Goal: Information Seeking & Learning: Learn about a topic

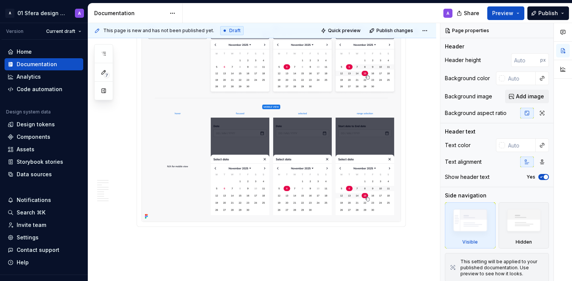
scroll to position [1983, 0]
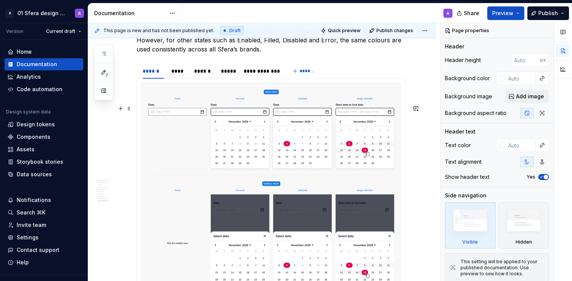
click at [348, 156] on img at bounding box center [271, 190] width 259 height 215
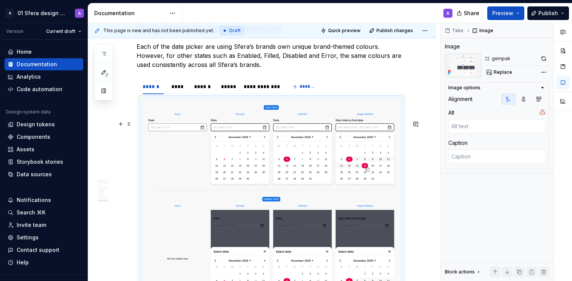
scroll to position [1967, 0]
click at [129, 104] on span at bounding box center [129, 105] width 6 height 11
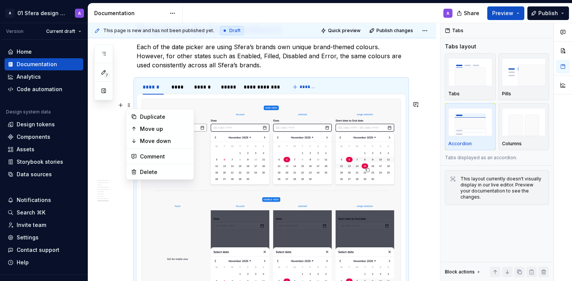
click at [353, 70] on p "Each of the date picker are using Sfera’s brands own unique brand-themed colour…" at bounding box center [271, 55] width 269 height 27
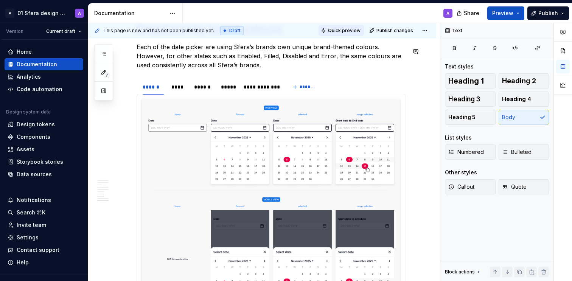
click at [341, 29] on span "Quick preview" at bounding box center [344, 31] width 33 height 6
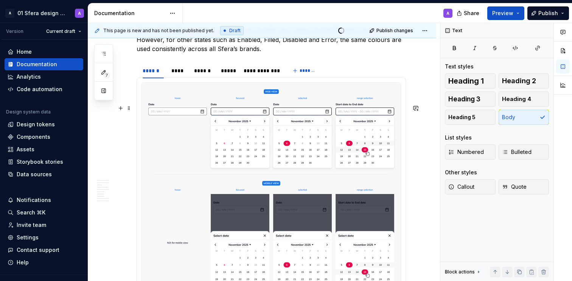
scroll to position [1972, 0]
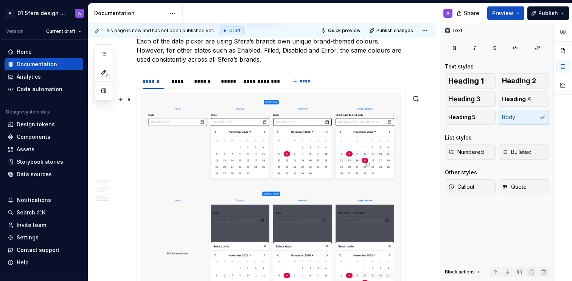
click at [338, 89] on div "**********" at bounding box center [271, 81] width 269 height 15
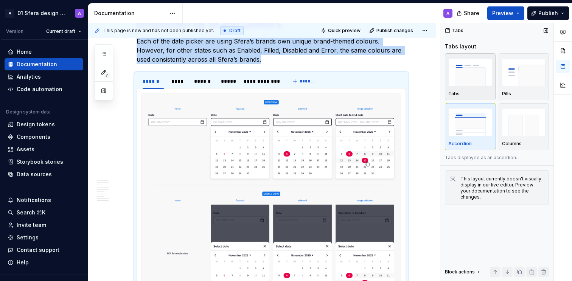
click at [466, 76] on img "button" at bounding box center [470, 72] width 44 height 28
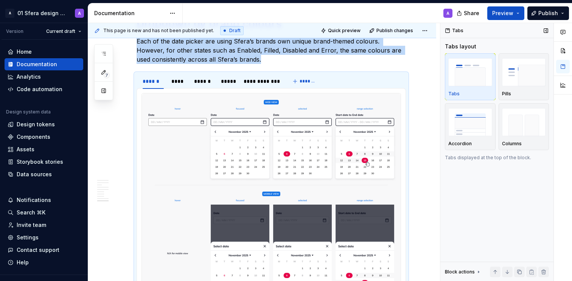
scroll to position [2026, 0]
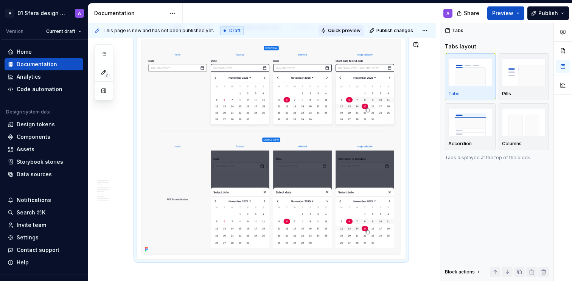
click at [341, 31] on span "Quick preview" at bounding box center [344, 31] width 33 height 6
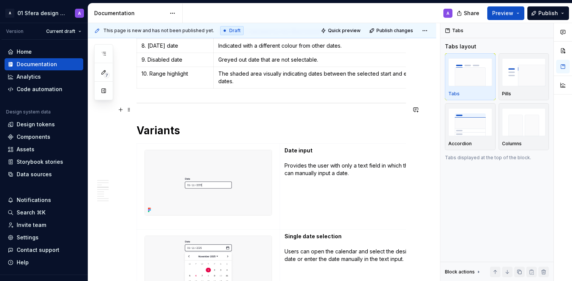
scroll to position [556, 0]
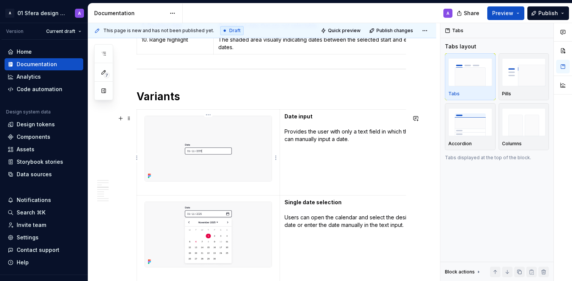
click at [228, 145] on img at bounding box center [208, 148] width 127 height 65
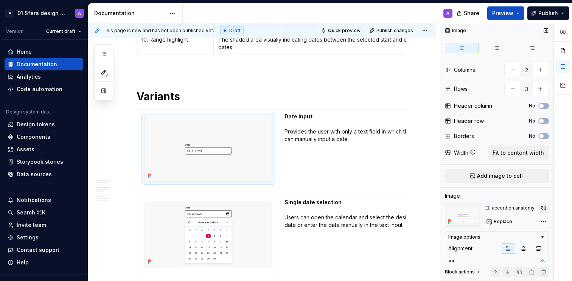
click at [539, 207] on button "button" at bounding box center [543, 208] width 11 height 11
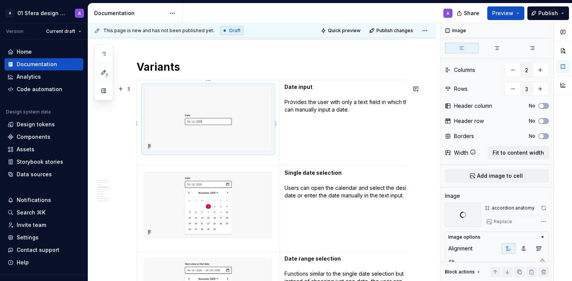
scroll to position [593, 0]
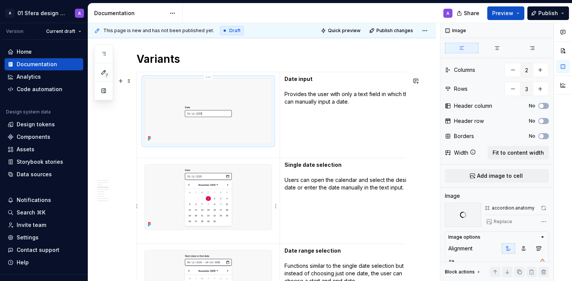
click at [250, 217] on img at bounding box center [208, 196] width 127 height 65
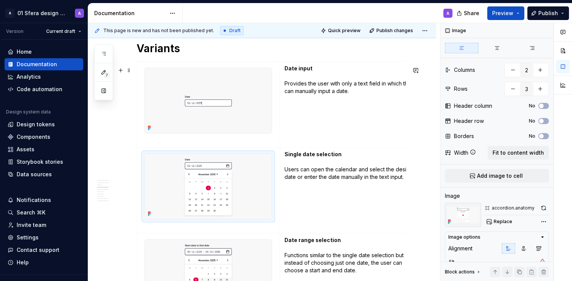
scroll to position [606, 0]
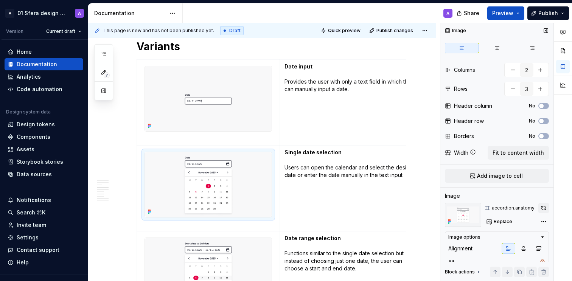
click at [540, 208] on button "button" at bounding box center [543, 208] width 11 height 11
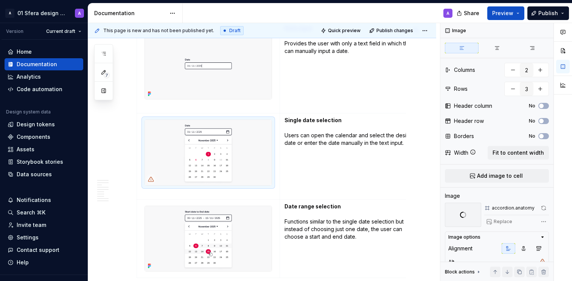
scroll to position [644, 0]
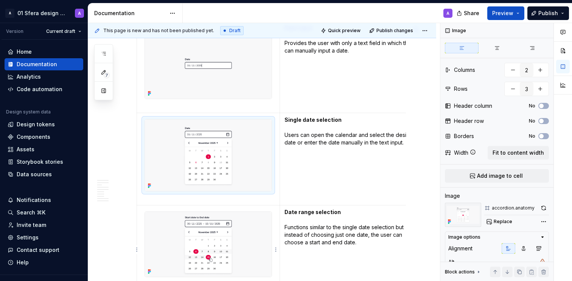
click at [225, 253] on img at bounding box center [208, 244] width 127 height 65
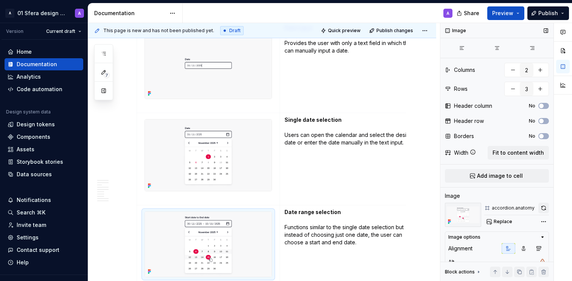
click at [541, 208] on button "button" at bounding box center [543, 208] width 11 height 11
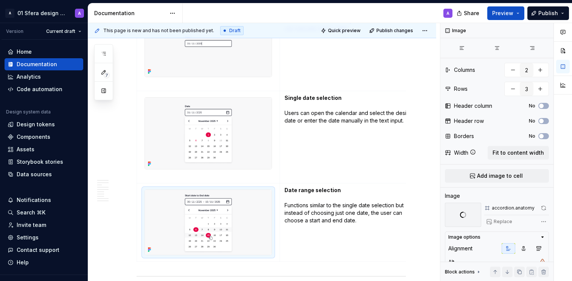
scroll to position [664, 0]
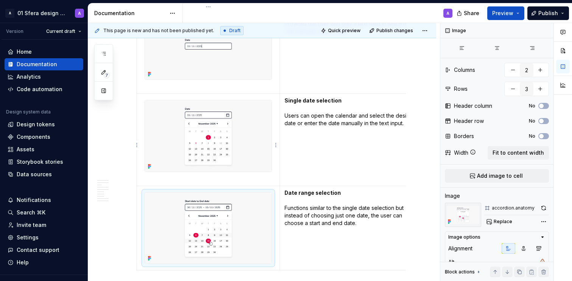
click at [250, 159] on img at bounding box center [208, 135] width 127 height 71
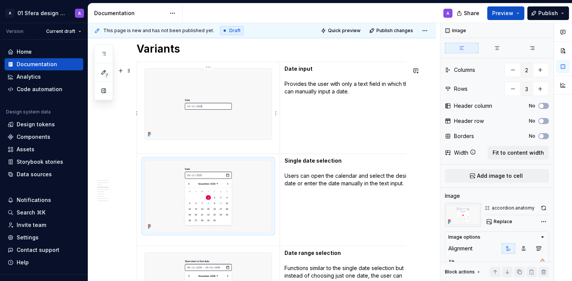
click at [238, 130] on img at bounding box center [208, 103] width 127 height 71
click at [242, 217] on img at bounding box center [208, 195] width 127 height 71
click at [542, 207] on button "button" at bounding box center [543, 208] width 11 height 11
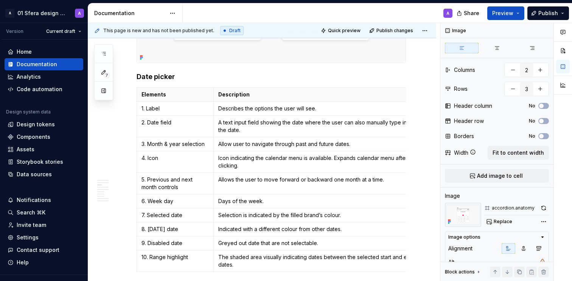
scroll to position [0, 0]
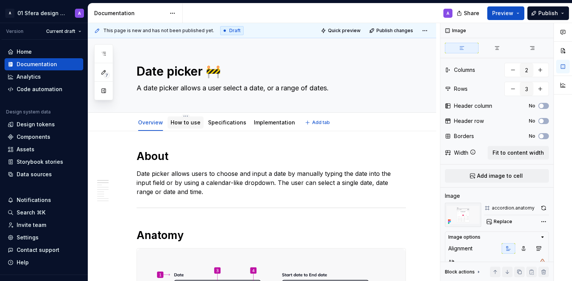
click at [183, 127] on div "How to use" at bounding box center [186, 122] width 36 height 12
click at [181, 120] on link "How to use" at bounding box center [186, 122] width 30 height 6
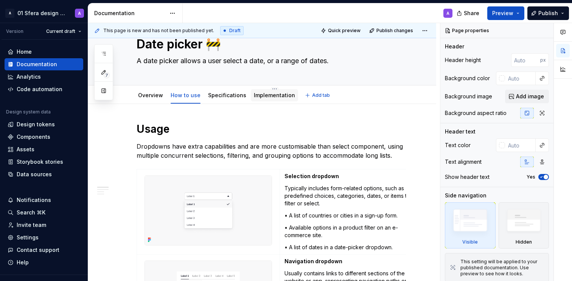
scroll to position [50, 0]
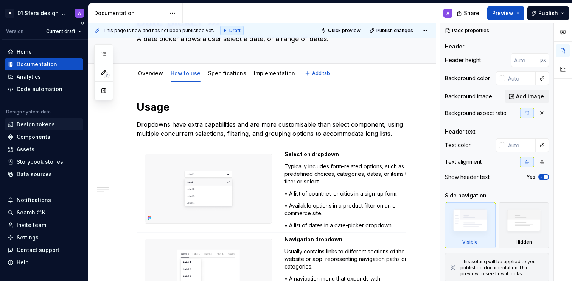
type textarea "*"
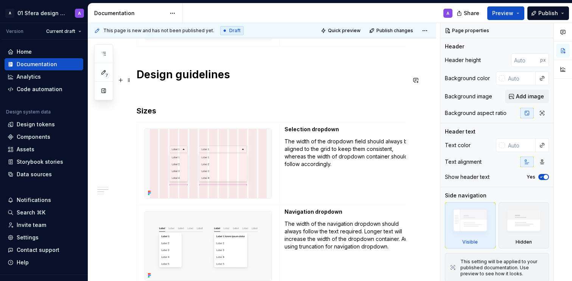
scroll to position [62, 0]
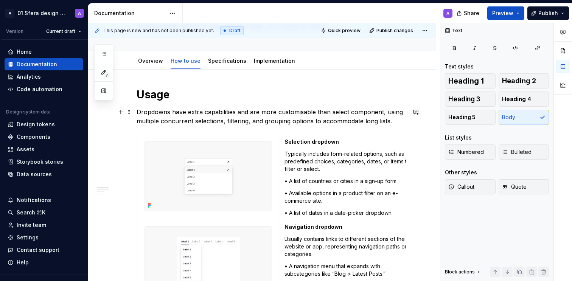
click at [188, 118] on p "Dropdowns have extra capabilities and are more customisable than select compone…" at bounding box center [271, 116] width 269 height 18
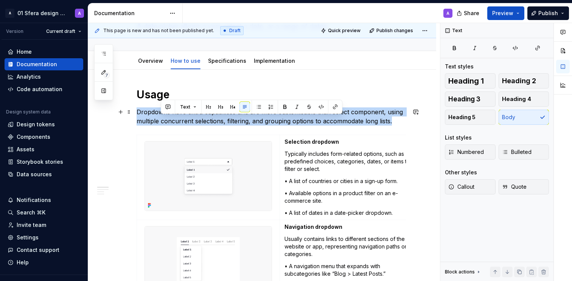
click at [188, 118] on p "Dropdowns have extra capabilities and are more customisable than select compone…" at bounding box center [271, 116] width 269 height 18
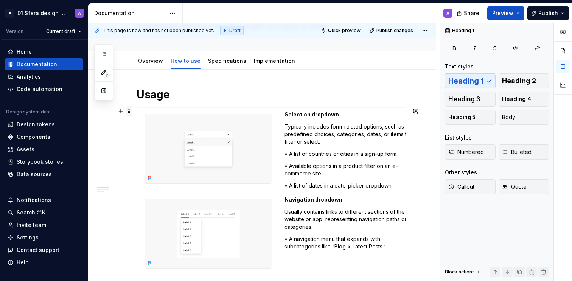
click at [128, 112] on span at bounding box center [129, 111] width 6 height 11
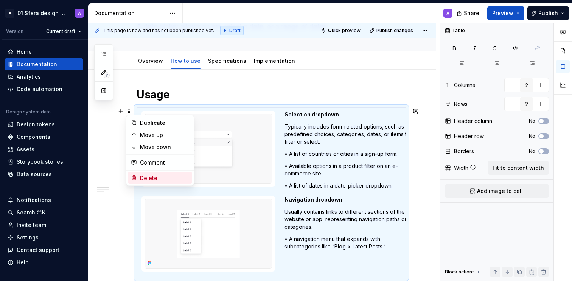
click at [154, 178] on div "Delete" at bounding box center [164, 178] width 49 height 8
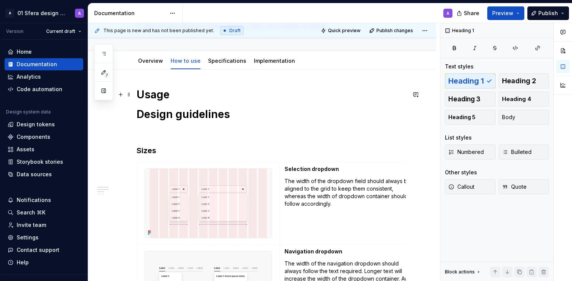
click at [197, 92] on h1 "Usage" at bounding box center [271, 95] width 269 height 14
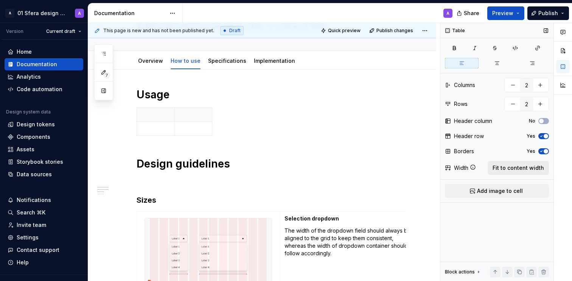
click at [514, 168] on span "Fit to content width" at bounding box center [517, 168] width 51 height 8
drag, startPoint x: 279, startPoint y: 111, endPoint x: 209, endPoint y: 114, distance: 70.0
click at [209, 114] on th at bounding box center [280, 115] width 143 height 14
click at [247, 116] on p at bounding box center [280, 115] width 133 height 8
click at [544, 121] on button "No" at bounding box center [543, 121] width 11 height 6
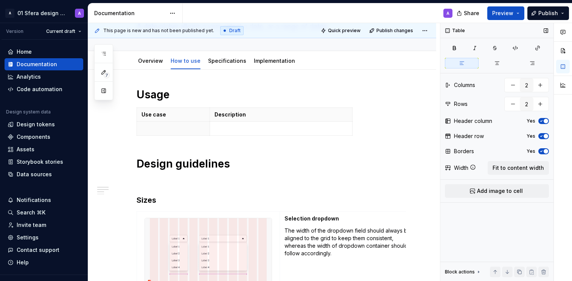
click at [544, 134] on span "button" at bounding box center [545, 136] width 5 height 5
click at [544, 134] on button "No" at bounding box center [543, 136] width 11 height 6
click at [182, 130] on p at bounding box center [173, 129] width 64 height 8
click at [169, 127] on p at bounding box center [173, 129] width 64 height 8
click at [561, 113] on div at bounding box center [563, 152] width 18 height 258
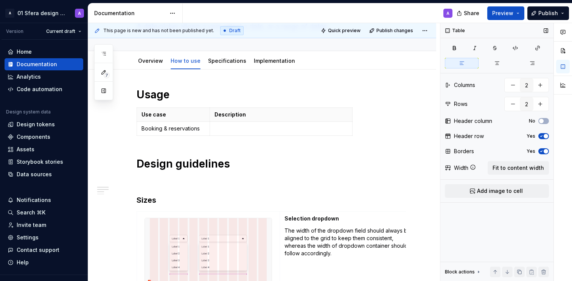
click at [528, 225] on div "Table Columns 2 Rows 2 Header column No Header row Yes Borders Yes Width Fit to…" at bounding box center [496, 152] width 113 height 258
click at [545, 31] on button "button" at bounding box center [545, 30] width 11 height 11
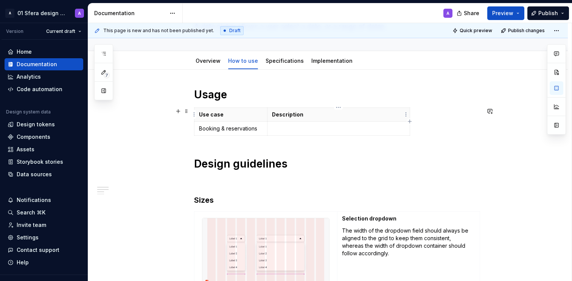
click at [388, 113] on p "Description" at bounding box center [338, 115] width 133 height 8
drag, startPoint x: 409, startPoint y: 113, endPoint x: 479, endPoint y: 131, distance: 72.0
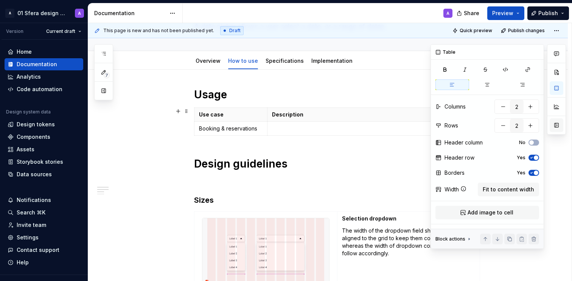
click at [557, 124] on button "button" at bounding box center [556, 125] width 14 height 14
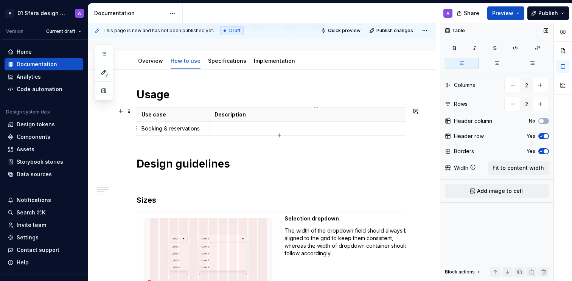
click at [230, 133] on td at bounding box center [315, 129] width 212 height 14
type textarea "*"
click at [265, 135] on table "Use case Description Booking & reservations Flights, hotels, events." at bounding box center [279, 121] width 285 height 28
click at [279, 136] on div "Use case Description Booking & reservations Flights, hotels, events." at bounding box center [271, 122] width 269 height 31
click at [281, 133] on icon "button" at bounding box center [279, 135] width 6 height 6
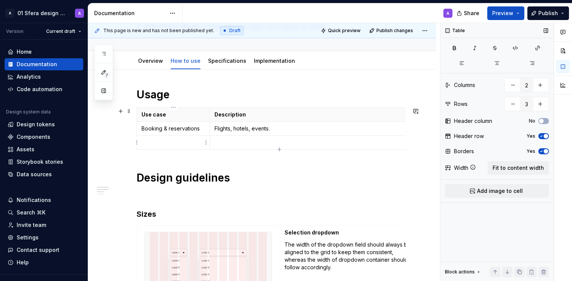
click at [174, 143] on p at bounding box center [173, 143] width 64 height 8
click at [232, 143] on p at bounding box center [315, 143] width 203 height 8
click at [281, 150] on div "Use case Description Booking & reservations Flights, hotels, events. Form input…" at bounding box center [271, 129] width 269 height 45
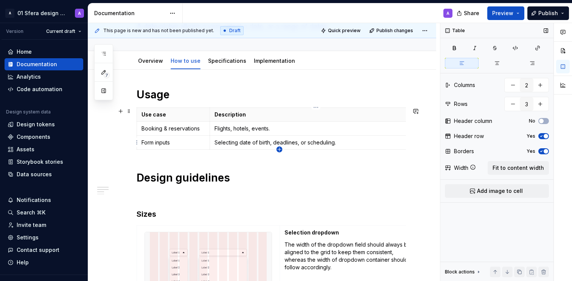
click at [280, 149] on icon "button" at bounding box center [279, 149] width 6 height 6
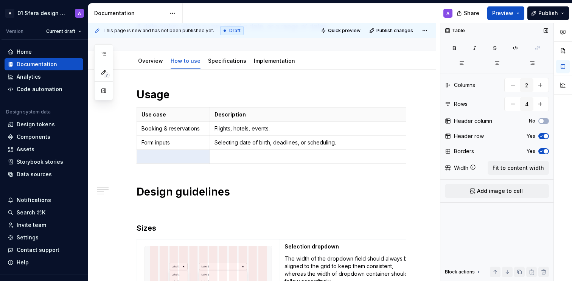
click at [184, 159] on p at bounding box center [173, 157] width 64 height 8
click at [233, 154] on p at bounding box center [315, 157] width 203 height 8
click at [279, 162] on icon "button" at bounding box center [279, 163] width 6 height 6
type input "5"
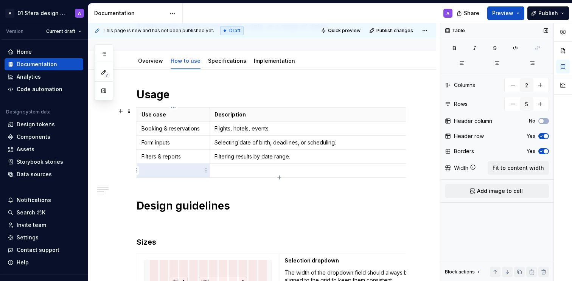
click at [187, 169] on p at bounding box center [173, 171] width 64 height 8
click at [248, 168] on p at bounding box center [315, 171] width 203 height 8
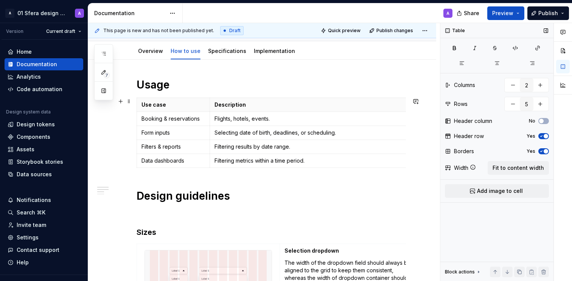
scroll to position [74, 0]
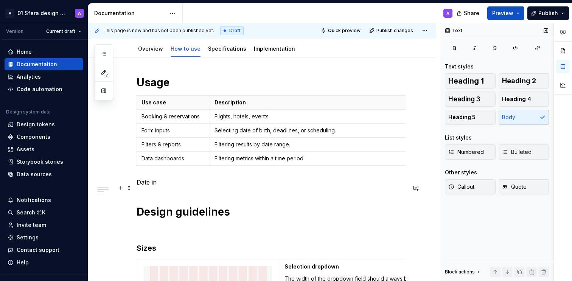
click at [141, 187] on p "Date in" at bounding box center [271, 182] width 269 height 9
click at [144, 187] on p "Date input vs Single date selection vs Date range selection" at bounding box center [271, 182] width 269 height 9
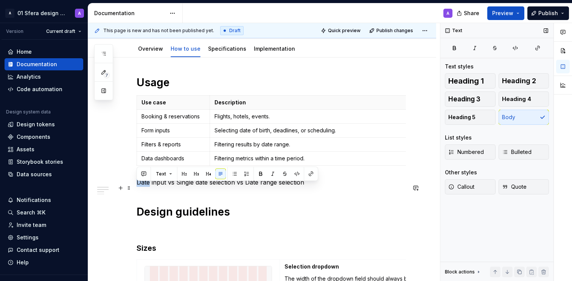
click at [144, 187] on p "Date input vs Single date selection vs Date range selection" at bounding box center [271, 182] width 269 height 9
click at [510, 98] on span "Heading 4" at bounding box center [516, 99] width 29 height 8
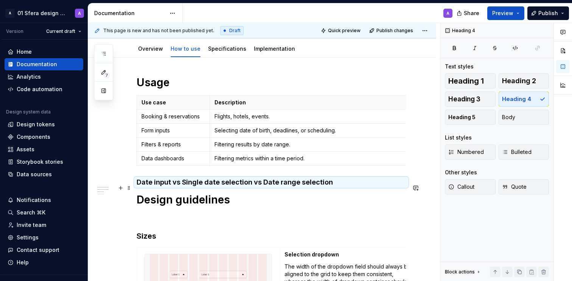
click at [335, 185] on h4 "Date input vs Single date selection vs Date range selection" at bounding box center [271, 182] width 269 height 9
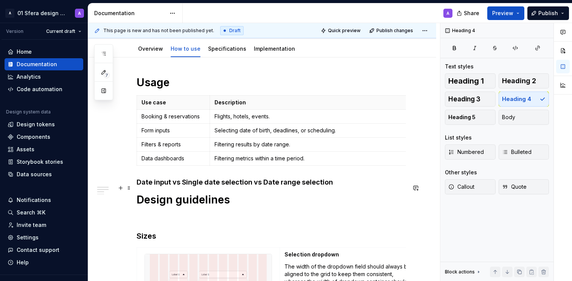
click at [351, 185] on h4 "Date input vs Single date selection vs Date range selection" at bounding box center [271, 182] width 269 height 9
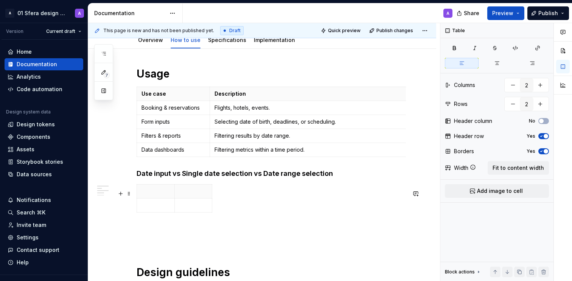
scroll to position [132, 0]
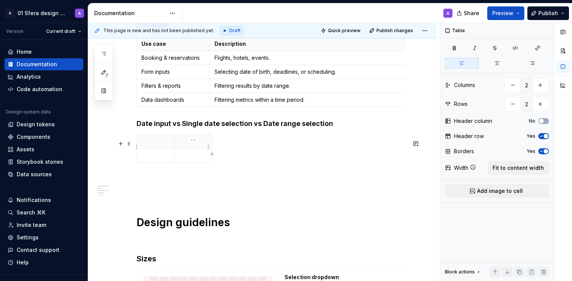
click at [199, 145] on p at bounding box center [193, 142] width 28 height 8
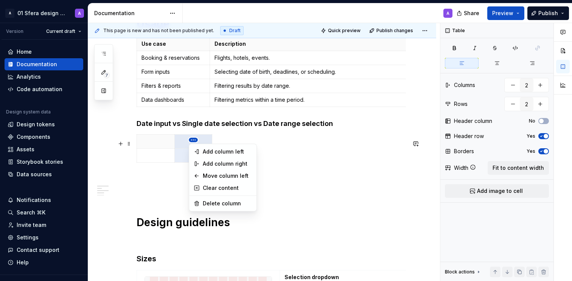
click at [192, 141] on html "A 01 Sfera design system A Version Current draft Home Documentation Analytics C…" at bounding box center [286, 140] width 572 height 281
click at [221, 162] on div "Add column right" at bounding box center [227, 164] width 49 height 8
type input "3"
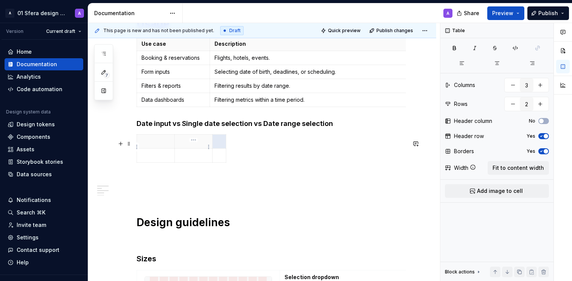
click at [197, 145] on p at bounding box center [193, 142] width 28 height 8
click at [150, 144] on p at bounding box center [155, 142] width 28 height 8
click at [514, 168] on span "Fit to content width" at bounding box center [517, 168] width 51 height 8
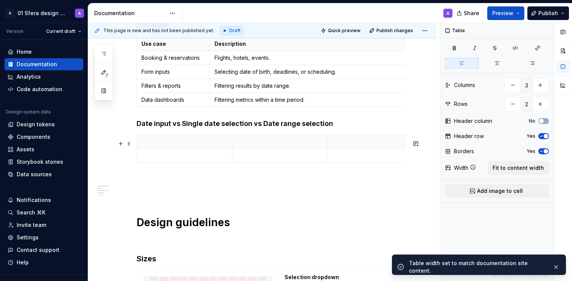
scroll to position [147, 0]
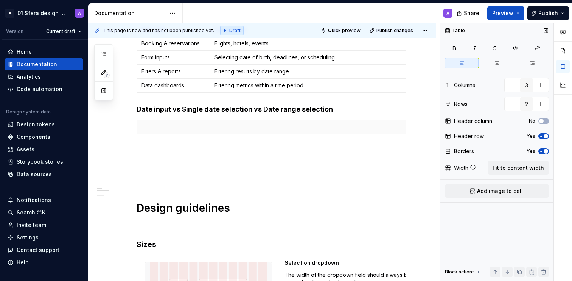
click at [545, 133] on button "Yes" at bounding box center [543, 136] width 11 height 6
drag, startPoint x: 543, startPoint y: 150, endPoint x: 480, endPoint y: 160, distance: 63.5
click at [543, 150] on icon "button" at bounding box center [541, 151] width 6 height 5
click at [157, 129] on p "Date input" at bounding box center [184, 127] width 86 height 8
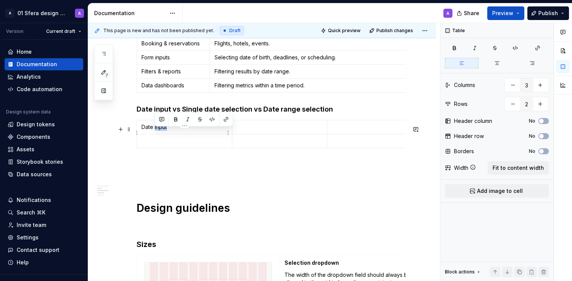
click at [157, 131] on p "Date input" at bounding box center [184, 127] width 86 height 8
click at [266, 131] on p at bounding box center [280, 127] width 86 height 8
click at [271, 131] on p "Single date selection" at bounding box center [280, 127] width 86 height 8
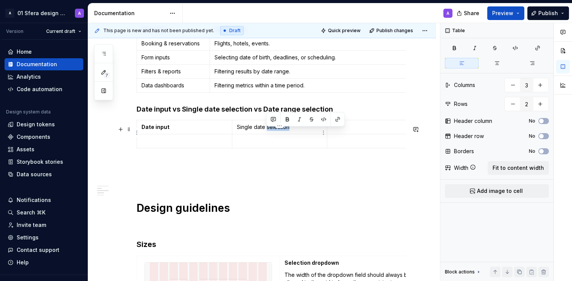
click at [271, 131] on p "Single date selection" at bounding box center [280, 127] width 86 height 8
click at [345, 131] on p at bounding box center [375, 127] width 86 height 8
click at [356, 131] on p "Date range selection" at bounding box center [375, 127] width 86 height 8
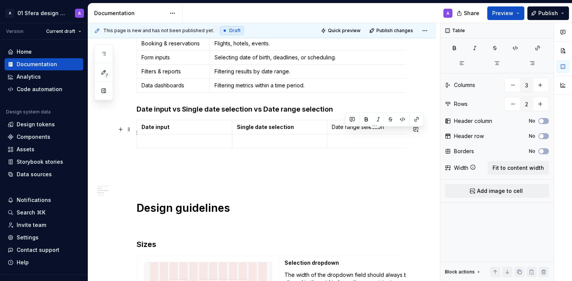
click at [356, 131] on p "Date range selection" at bounding box center [375, 127] width 86 height 8
click at [186, 143] on p at bounding box center [184, 141] width 86 height 8
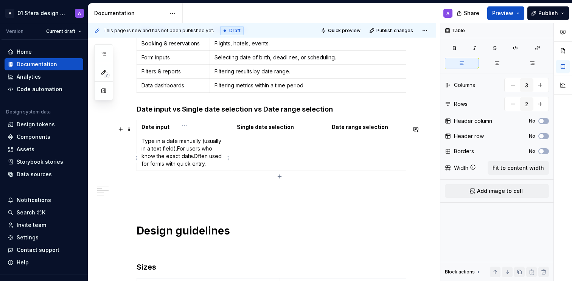
click at [147, 148] on p "Type in a date manually (usually in a text field). For users who know the exact…" at bounding box center [184, 152] width 86 height 30
click at [178, 154] on p "- Type in a date manually (usually in a text field).For users who know the exac…" at bounding box center [184, 152] width 86 height 30
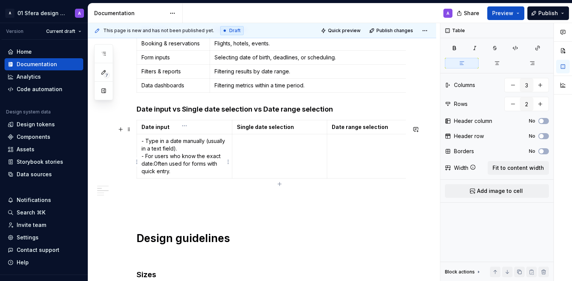
click at [155, 169] on p "- Type in a date manually (usually in a text field). - For users who know the e…" at bounding box center [184, 156] width 86 height 38
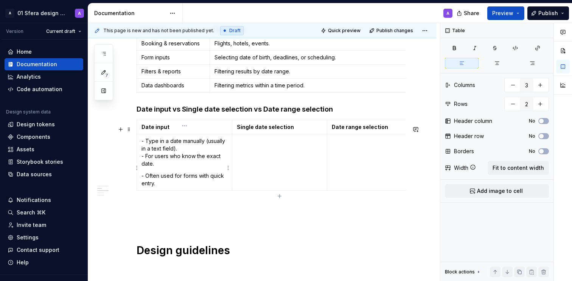
click at [146, 159] on p "- Type in a date manually (usually in a text field). - For users who know the e…" at bounding box center [184, 152] width 86 height 30
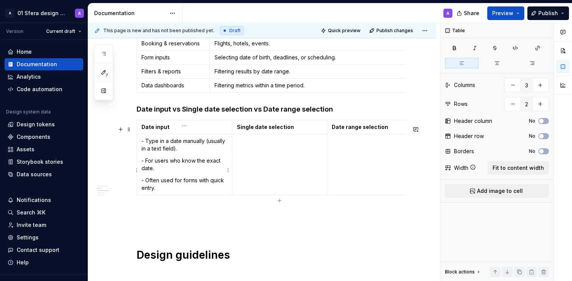
click at [146, 166] on p "- For users who know the exact date." at bounding box center [184, 164] width 86 height 15
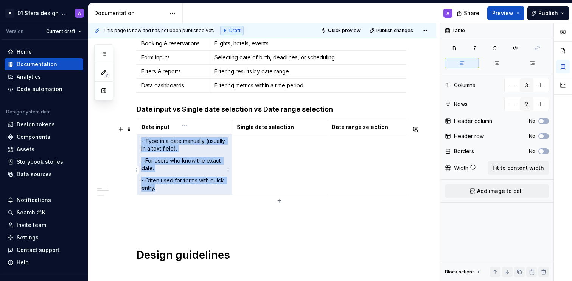
drag, startPoint x: 156, startPoint y: 195, endPoint x: 141, endPoint y: 145, distance: 52.2
click at [141, 145] on td "- Type in a date manually (usually in a text field). - For users who know the e…" at bounding box center [184, 164] width 95 height 61
click at [164, 149] on p "- Type in a date manually (usually in a text field)." at bounding box center [184, 144] width 86 height 15
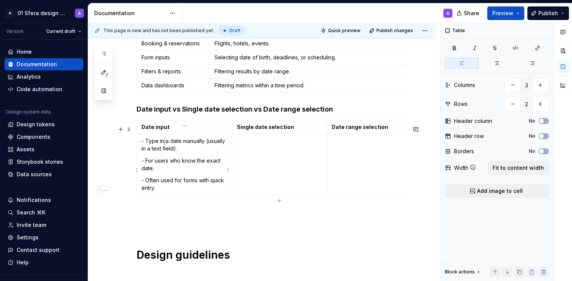
click at [164, 149] on p "- Type in a date manually (usually in a text field)." at bounding box center [184, 144] width 86 height 15
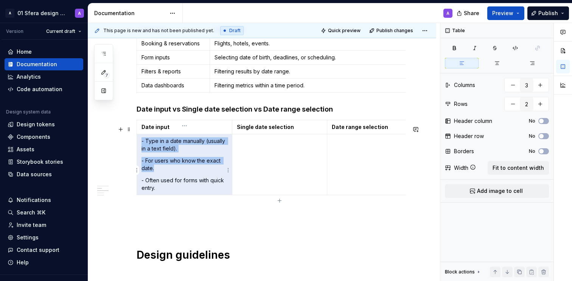
click at [164, 149] on p "- Type in a date manually (usually in a text field)." at bounding box center [184, 144] width 86 height 15
click at [163, 152] on p "- Type in a date manually (usually in a text field)." at bounding box center [184, 144] width 86 height 15
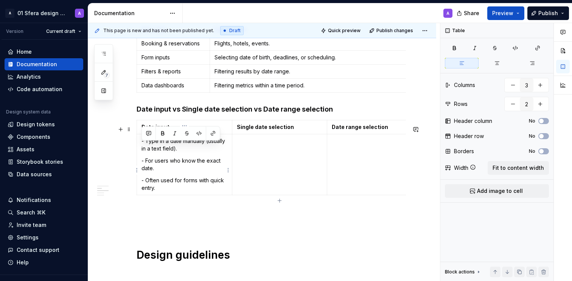
click at [177, 182] on p "- Often used for forms with quick entry." at bounding box center [184, 184] width 86 height 15
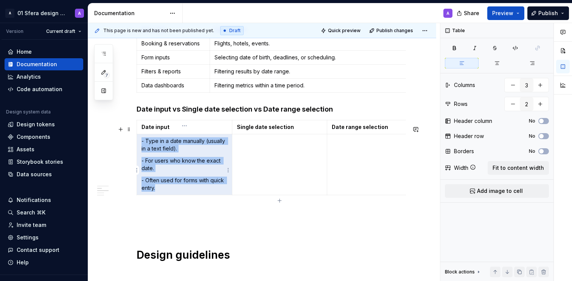
drag, startPoint x: 160, startPoint y: 197, endPoint x: 140, endPoint y: 148, distance: 52.9
click at [140, 148] on td "- Type in a date manually (usually in a text field). - For users who know the e…" at bounding box center [184, 164] width 95 height 61
click at [164, 143] on p "- Type in a date manually (usually in a text field)." at bounding box center [184, 144] width 86 height 15
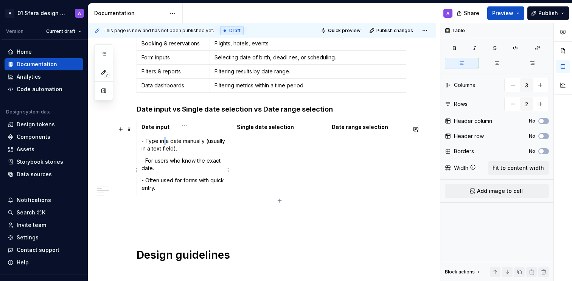
click at [164, 143] on p "- Type in a date manually (usually in a text field)." at bounding box center [184, 144] width 86 height 15
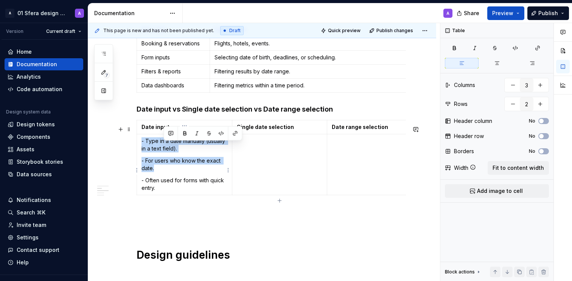
click at [164, 143] on p "- Type in a date manually (usually in a text field)." at bounding box center [184, 144] width 86 height 15
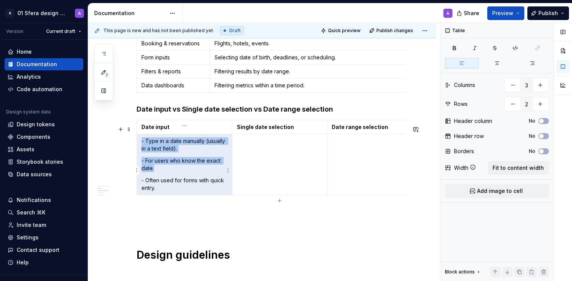
click at [176, 172] on p "- For users who know the exact date." at bounding box center [184, 164] width 86 height 15
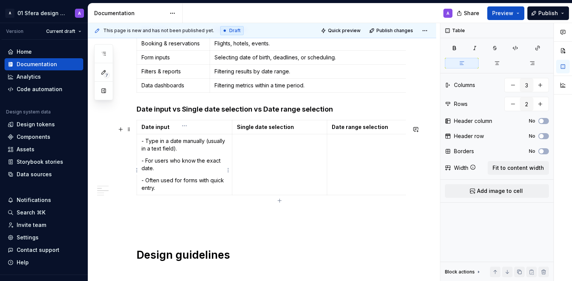
click at [173, 166] on p "- For users who know the exact date." at bounding box center [184, 164] width 86 height 15
drag, startPoint x: 155, startPoint y: 174, endPoint x: 141, endPoint y: 168, distance: 15.2
click at [141, 168] on p "- For users who know the exact date." at bounding box center [184, 164] width 86 height 15
click at [177, 187] on p "- Often used for forms with quick entry." at bounding box center [184, 184] width 86 height 15
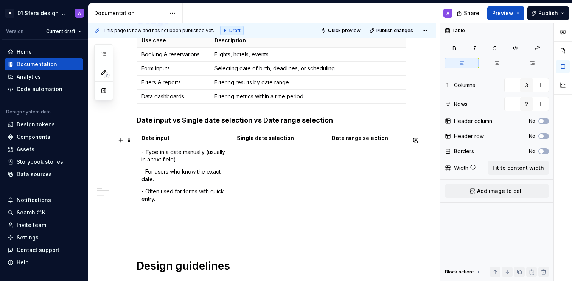
scroll to position [135, 0]
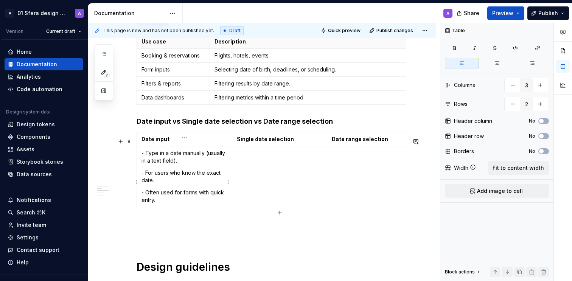
click at [169, 204] on p "- Often used for forms with quick entry." at bounding box center [184, 196] width 86 height 15
click at [164, 184] on p "- For users who know the exact date." at bounding box center [184, 176] width 86 height 15
click at [190, 163] on p "- Type in a date manually (usually in a text field)." at bounding box center [184, 156] width 86 height 15
click at [258, 168] on td at bounding box center [279, 176] width 95 height 61
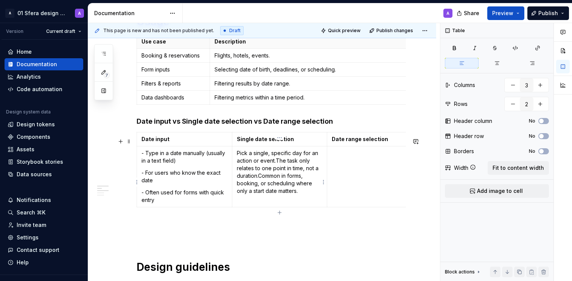
click at [240, 160] on p "Pick a single, specific day for an action or event. The task only relates to on…" at bounding box center [280, 171] width 86 height 45
click at [283, 166] on p "- Pick a single, specific day for an action or event.The task only relates to o…" at bounding box center [280, 171] width 86 height 45
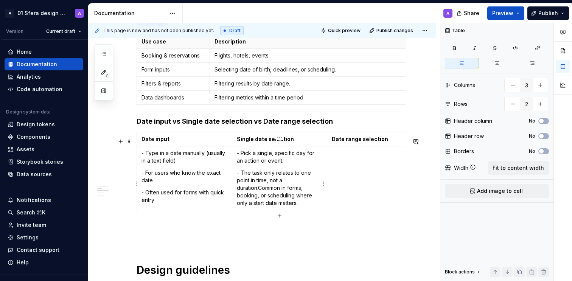
click at [261, 194] on p "- The task only relates to one point in time, not a duration.Common in forms, b…" at bounding box center [280, 188] width 86 height 38
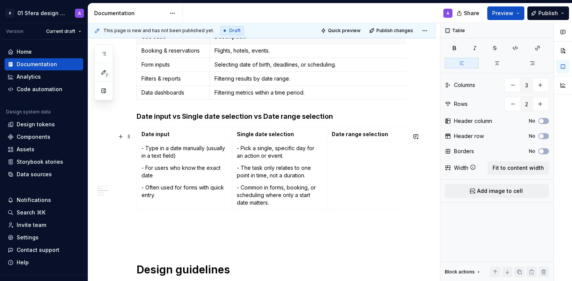
scroll to position [142, 0]
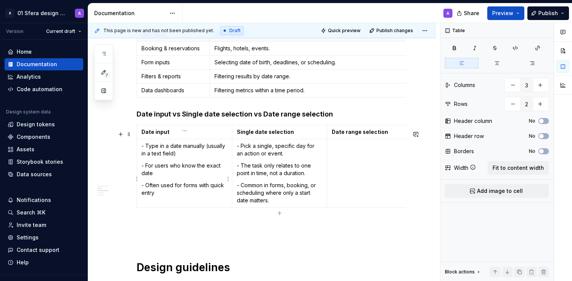
click at [185, 157] on p "- Type in a date manually (usually in a text field)" at bounding box center [184, 149] width 86 height 15
click at [161, 177] on p "- For users who know the exact date" at bounding box center [184, 169] width 86 height 15
click at [161, 197] on p "- Often used for forms with quick entry" at bounding box center [184, 189] width 86 height 15
click at [360, 167] on td at bounding box center [374, 173] width 95 height 68
drag, startPoint x: 357, startPoint y: 162, endPoint x: 349, endPoint y: 171, distance: 12.0
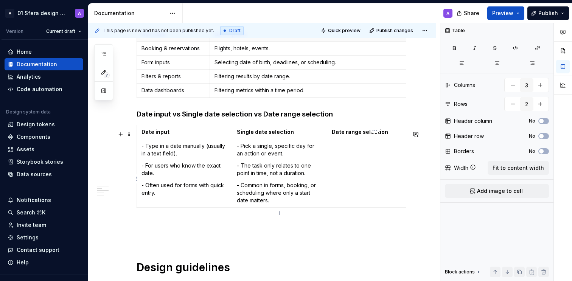
click at [357, 162] on td at bounding box center [374, 173] width 95 height 68
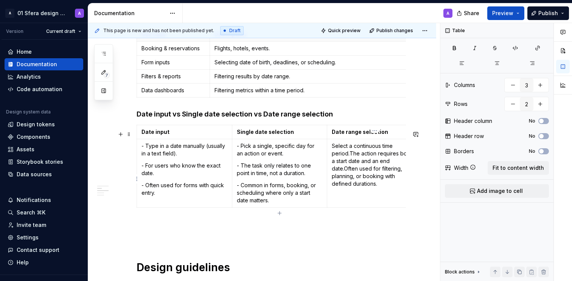
click at [333, 150] on p "Select a continuous time period. The action requires both a start date and an e…" at bounding box center [375, 164] width 86 height 45
click at [352, 160] on p "- Select a continuous time period.The action requires both a start date and an …" at bounding box center [375, 164] width 86 height 45
drag, startPoint x: 386, startPoint y: 172, endPoint x: 413, endPoint y: 183, distance: 29.5
click at [386, 172] on p "- The action requires both a start date and an end date.Often used for filterin…" at bounding box center [375, 169] width 86 height 30
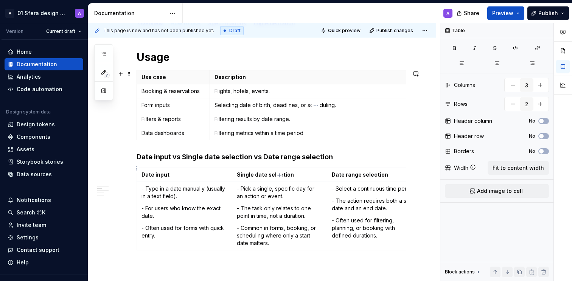
scroll to position [102, 0]
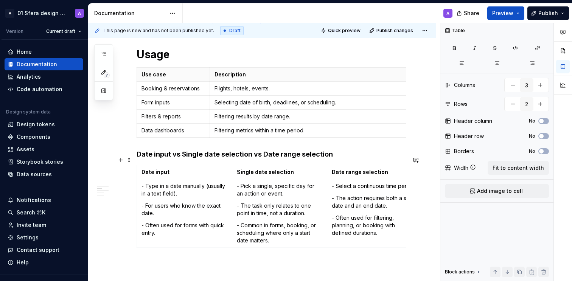
click at [206, 159] on h4 "Date input vs Single date selection vs Date range selection" at bounding box center [271, 154] width 269 height 9
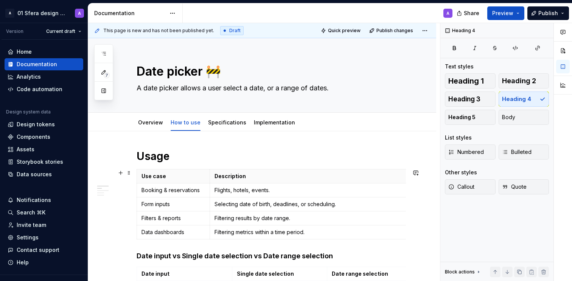
scroll to position [71, 0]
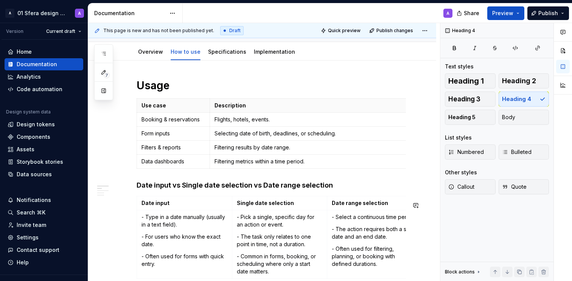
click at [165, 190] on h4 "Date input vs Single date selection vs Date range selection" at bounding box center [271, 185] width 269 height 9
click at [193, 85] on h1 "Usage" at bounding box center [271, 86] width 269 height 14
click at [146, 188] on h4 "Date input vs Single date selection vs Date range selection" at bounding box center [271, 185] width 269 height 9
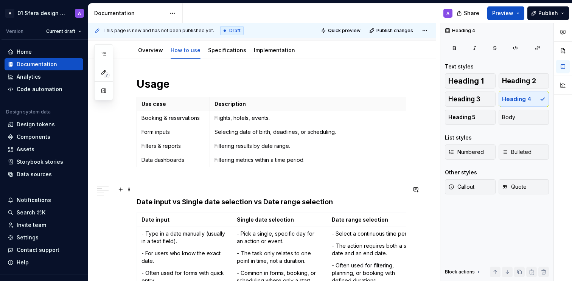
click at [172, 188] on p at bounding box center [271, 183] width 269 height 9
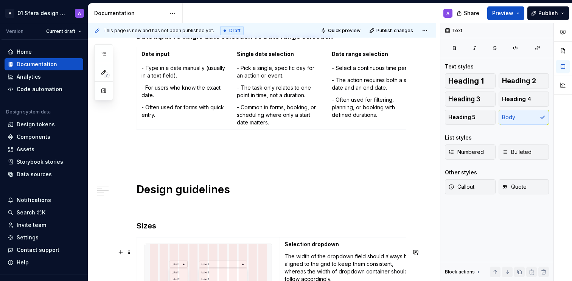
scroll to position [236, 0]
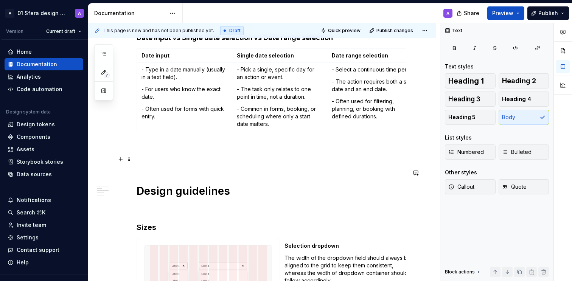
click at [160, 152] on p at bounding box center [271, 147] width 269 height 9
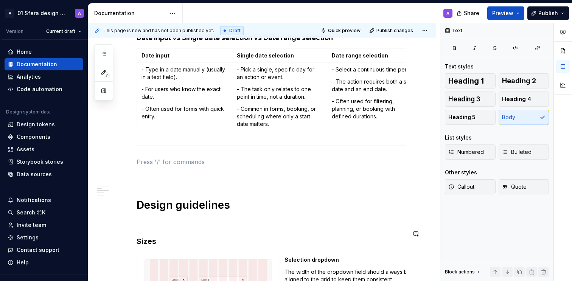
click at [146, 211] on h1 "Design guidelines" at bounding box center [271, 205] width 269 height 14
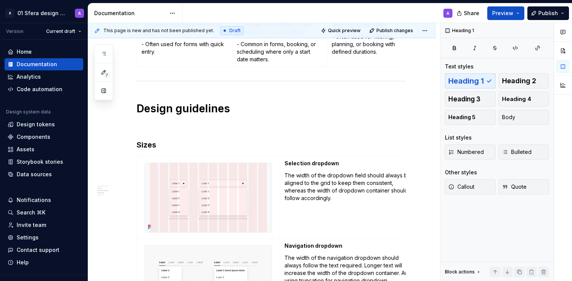
scroll to position [301, 0]
click at [343, 30] on span "Quick preview" at bounding box center [344, 31] width 33 height 6
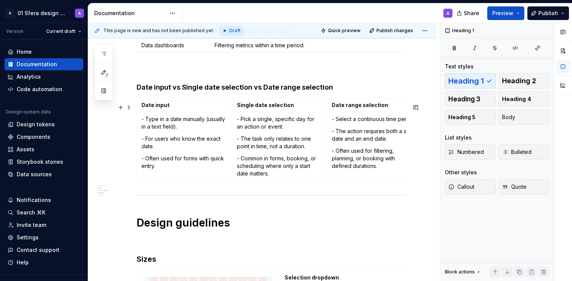
scroll to position [0, 0]
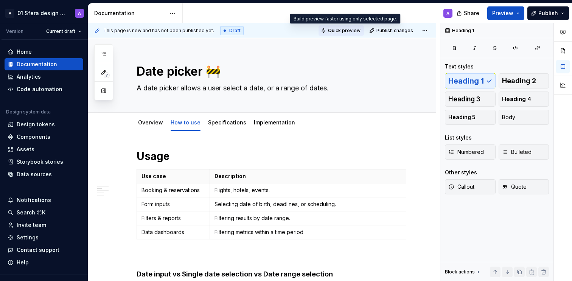
click at [348, 30] on span "Quick preview" at bounding box center [344, 31] width 33 height 6
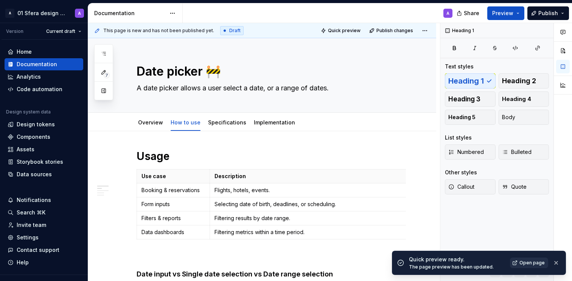
click at [534, 263] on span "Open page" at bounding box center [531, 263] width 25 height 6
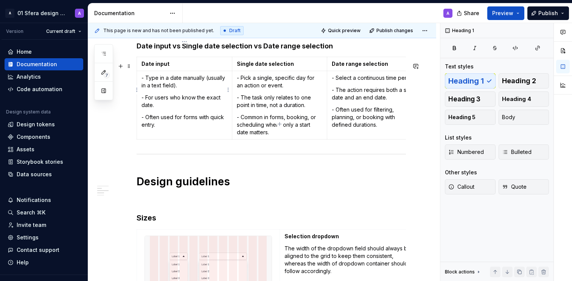
scroll to position [186, 0]
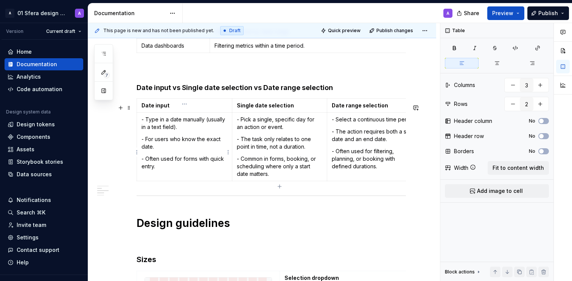
click at [144, 146] on p "- For users who know the exact date." at bounding box center [184, 142] width 86 height 15
click at [144, 166] on p "- Often used for forms with quick entry." at bounding box center [184, 165] width 86 height 15
click at [240, 143] on p "- The task only relates to one point in time, not a duration." at bounding box center [280, 142] width 86 height 15
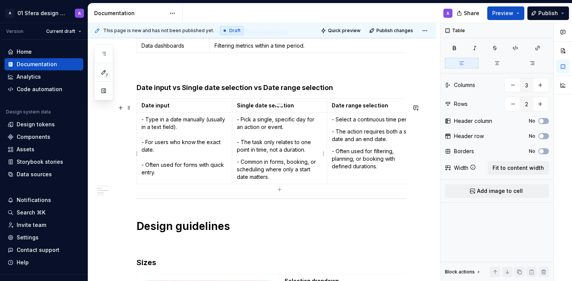
click at [239, 165] on p "- Common in forms, booking, or scheduling where only a start date matters." at bounding box center [280, 169] width 86 height 23
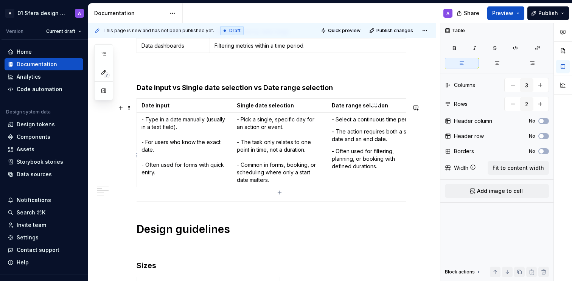
click at [335, 137] on p "- The action requires both a start date and an end date." at bounding box center [375, 135] width 86 height 15
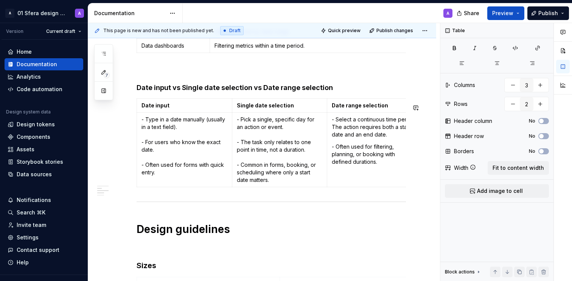
scroll to position [0, 13]
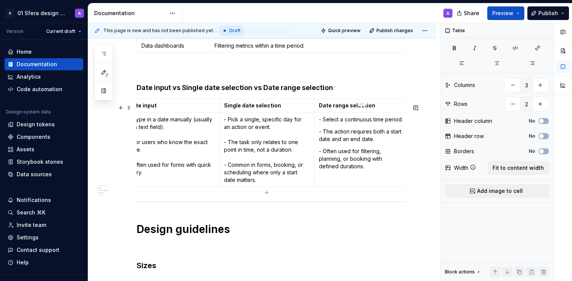
click at [335, 140] on p "- The action requires both a start date and an end date." at bounding box center [362, 135] width 86 height 15
click at [319, 134] on p "- The action requires both a start date and an end date." at bounding box center [362, 135] width 86 height 15
click at [320, 163] on p "- Often used for filtering, planning, or booking with defined durations." at bounding box center [362, 161] width 86 height 23
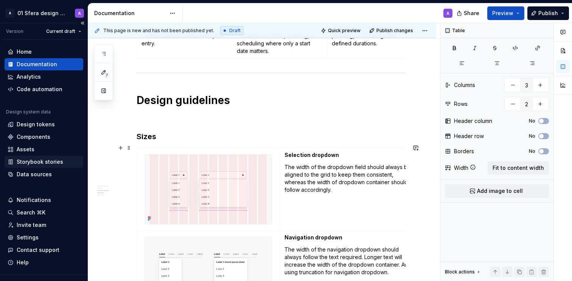
scroll to position [319, 0]
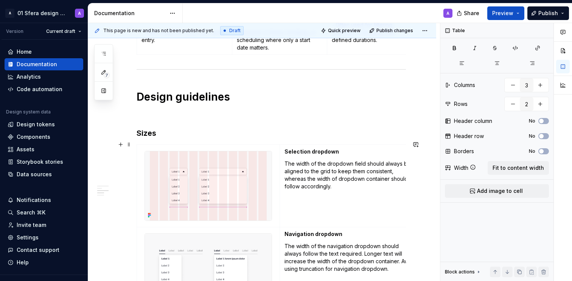
click at [146, 138] on h3 "Sizes" at bounding box center [271, 133] width 269 height 11
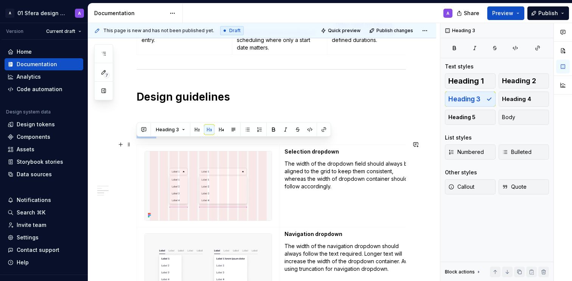
click at [146, 138] on h3 "Sizes" at bounding box center [271, 133] width 269 height 11
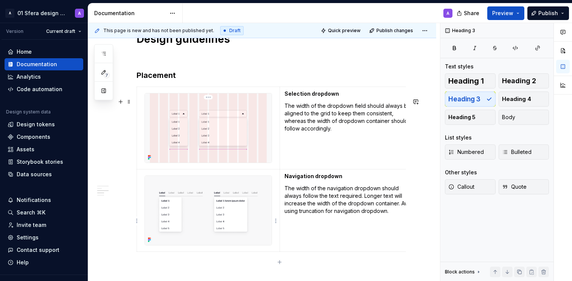
scroll to position [377, 0]
click at [167, 80] on h3 "Placement" at bounding box center [271, 74] width 269 height 11
click at [132, 99] on span at bounding box center [129, 101] width 6 height 11
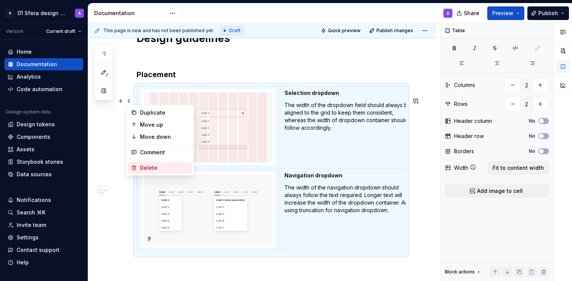
click at [155, 167] on div "Delete" at bounding box center [164, 168] width 49 height 8
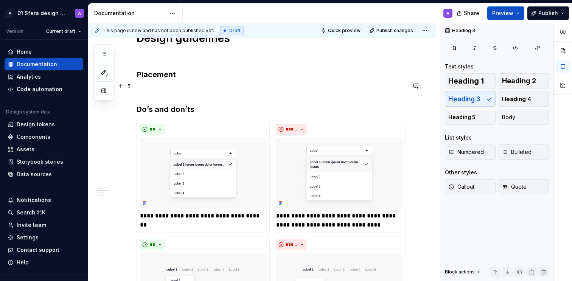
click at [199, 80] on h3 "Placement" at bounding box center [271, 74] width 269 height 11
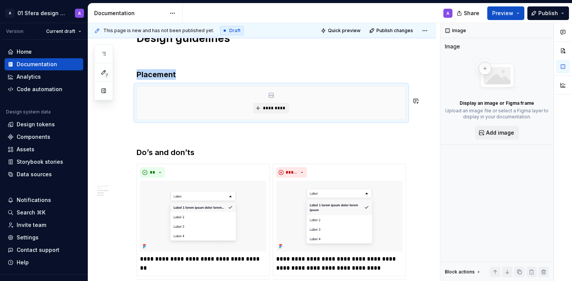
type textarea "*"
click at [279, 111] on span "*********" at bounding box center [273, 108] width 23 height 6
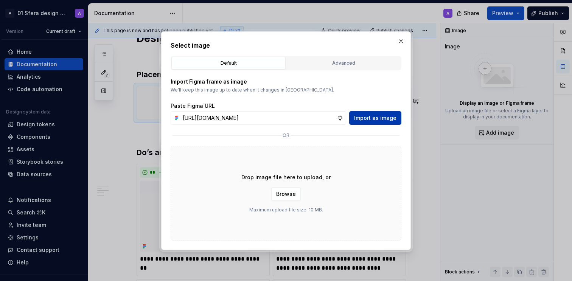
scroll to position [0, 180]
type input "[URL][DOMAIN_NAME]"
click at [370, 118] on span "Import as image" at bounding box center [375, 118] width 42 height 8
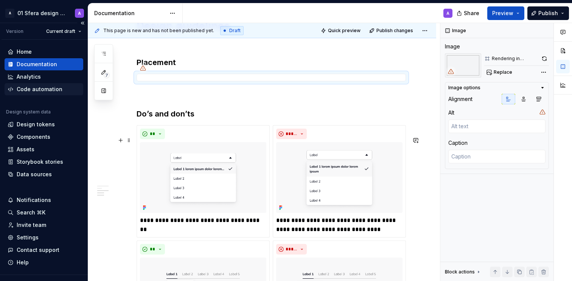
scroll to position [391, 0]
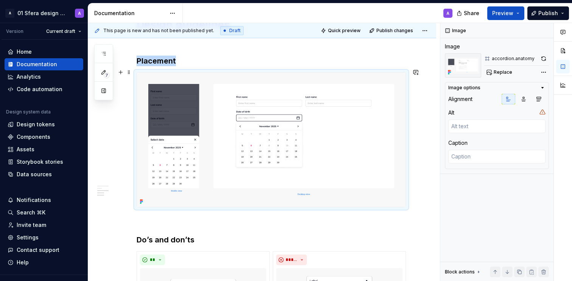
click at [206, 66] on h3 "Placement" at bounding box center [271, 61] width 269 height 11
click at [211, 140] on img at bounding box center [271, 140] width 268 height 134
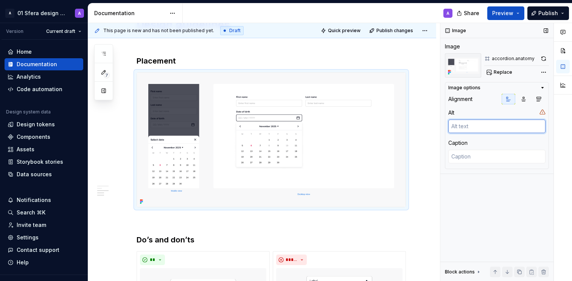
click at [489, 126] on textarea at bounding box center [496, 126] width 97 height 14
paste textarea "On mobile, tapping the date field or calendar icon opens the calendar in a bott…"
type textarea "*"
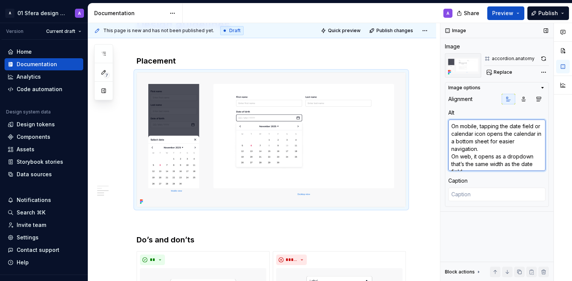
scroll to position [4, 0]
type textarea "On mobile, tapping the date field or calendar icon opens the calendar in a bott…"
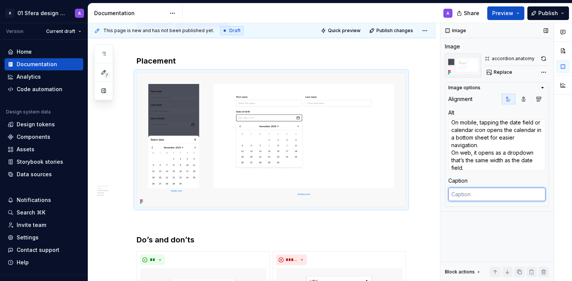
click at [475, 196] on textarea at bounding box center [496, 195] width 97 height 14
paste textarea "On mobile, tapping the date field or calendar icon opens the calendar in a bott…"
type textarea "*"
type textarea "On mobile, tapping the date field or calendar icon opens the calendar in a bott…"
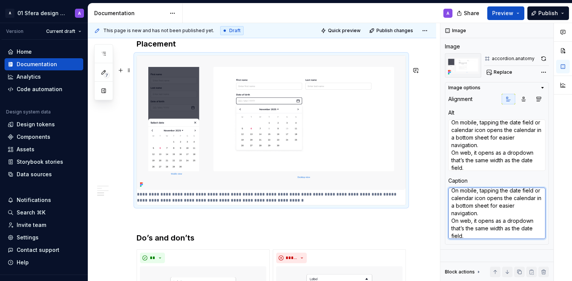
scroll to position [414, 0]
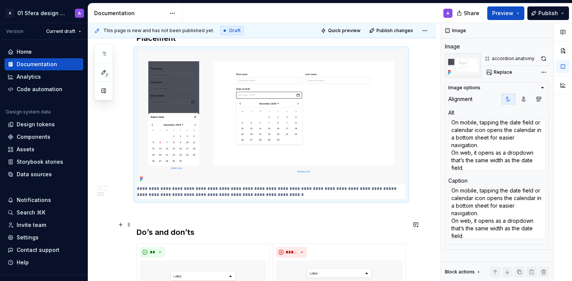
click at [256, 218] on p at bounding box center [271, 213] width 269 height 9
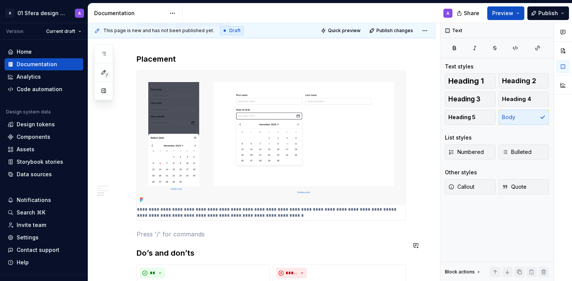
scroll to position [369, 0]
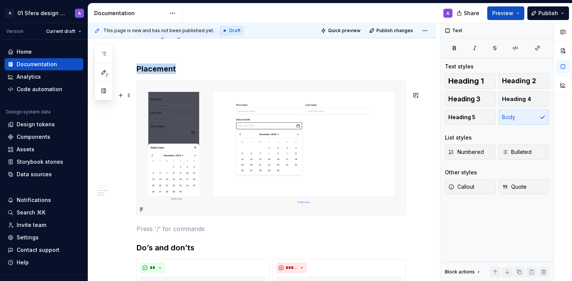
click at [282, 166] on img at bounding box center [271, 148] width 268 height 134
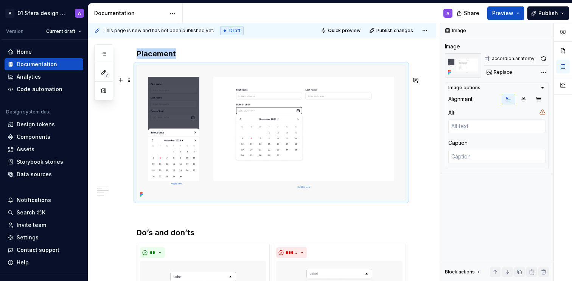
scroll to position [399, 0]
click at [173, 218] on p at bounding box center [271, 213] width 269 height 9
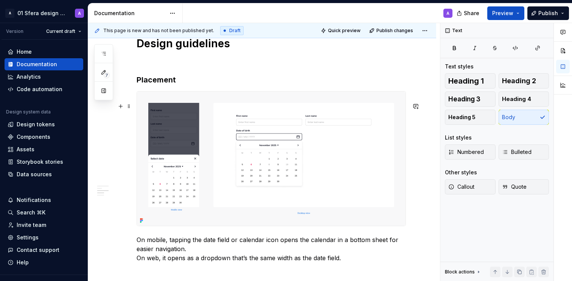
scroll to position [371, 0]
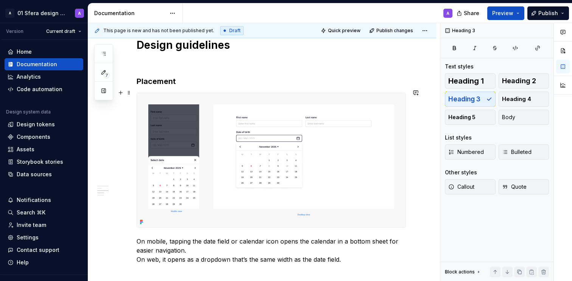
click at [143, 87] on h3 "Placement" at bounding box center [271, 81] width 269 height 11
click at [153, 87] on h3 "Placement" at bounding box center [271, 81] width 269 height 11
click at [197, 52] on h1 "Design guidelines" at bounding box center [271, 45] width 269 height 14
click at [161, 78] on div "Usage Use case Description Booking & reservations Flights, hotels, events. Form…" at bounding box center [271, 247] width 269 height 937
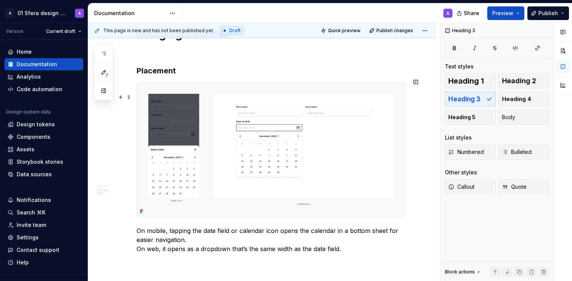
scroll to position [383, 0]
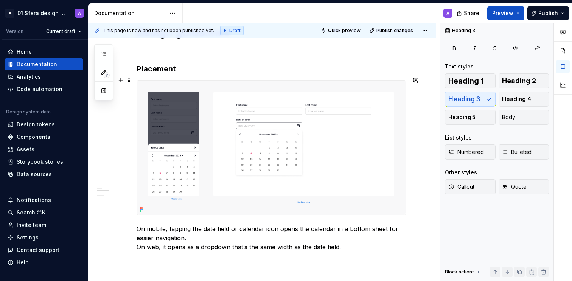
click at [254, 74] on h3 "Placement" at bounding box center [271, 69] width 269 height 11
click at [143, 251] on p "On mobile, tapping the date field or calendar icon opens the calendar in a bott…" at bounding box center [271, 237] width 269 height 27
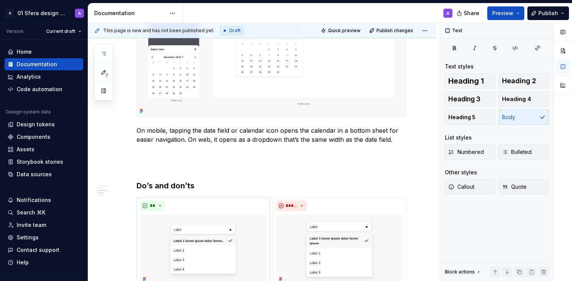
scroll to position [500, 0]
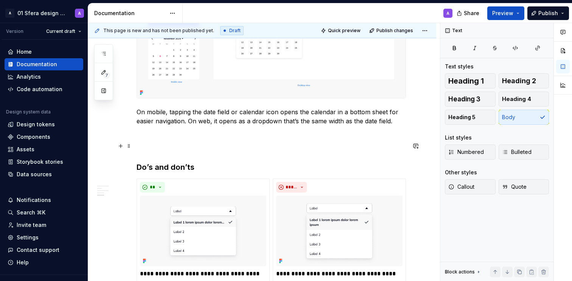
drag, startPoint x: 164, startPoint y: 148, endPoint x: 172, endPoint y: 150, distance: 8.6
click at [164, 139] on p at bounding box center [271, 134] width 269 height 9
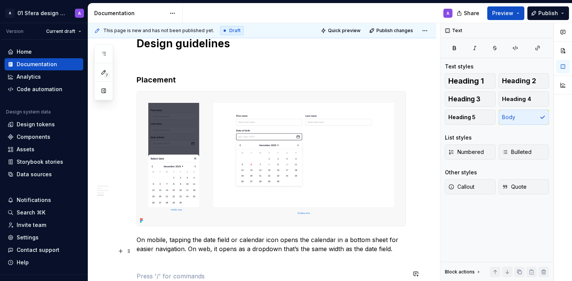
scroll to position [372, 0]
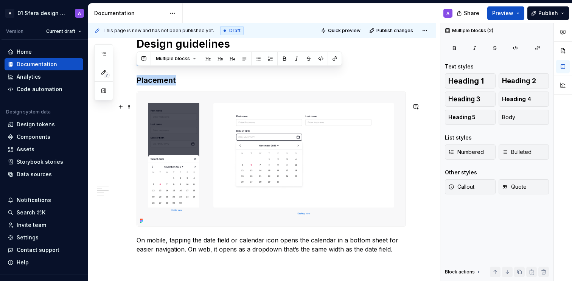
drag, startPoint x: 183, startPoint y: 141, endPoint x: 200, endPoint y: 233, distance: 93.4
click at [200, 233] on div "**********" at bounding box center [271, 249] width 269 height 942
click at [164, 254] on p "On mobile, tapping the date field or calendar icon opens the calendar in a bott…" at bounding box center [271, 245] width 269 height 18
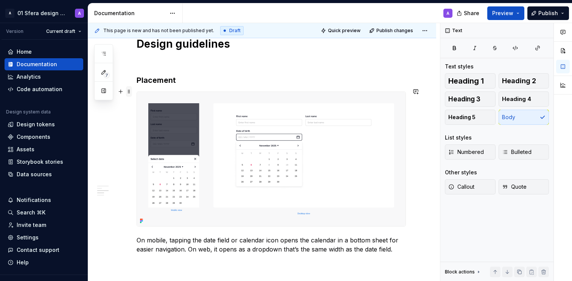
click at [130, 90] on span at bounding box center [129, 91] width 6 height 11
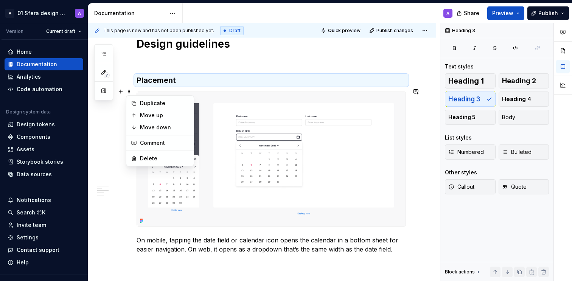
click at [271, 155] on img at bounding box center [271, 159] width 268 height 134
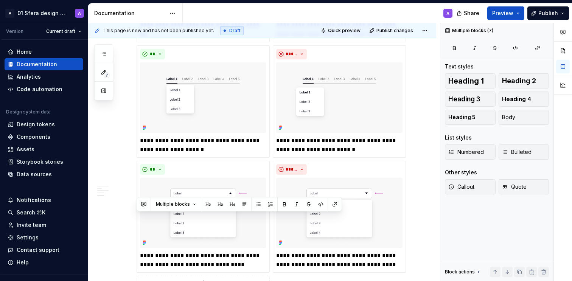
drag, startPoint x: 154, startPoint y: 85, endPoint x: 229, endPoint y: 263, distance: 193.1
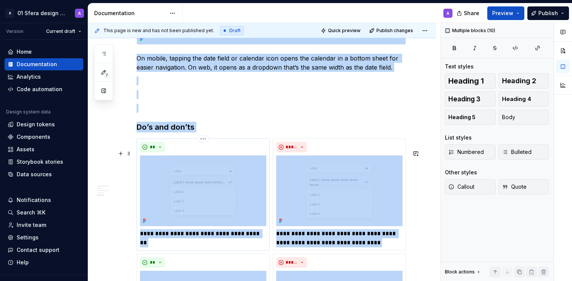
scroll to position [483, 0]
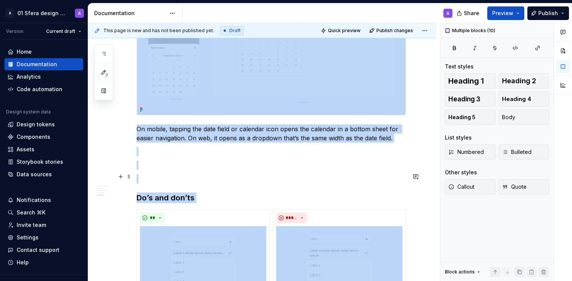
click at [208, 181] on div "**********" at bounding box center [271, 137] width 269 height 942
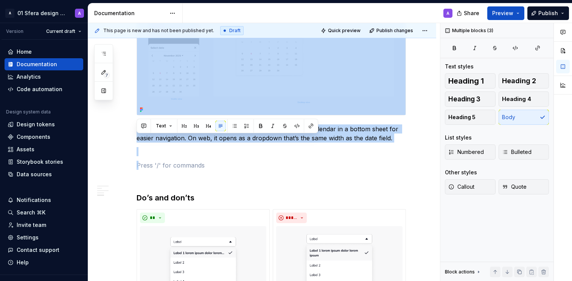
drag, startPoint x: 197, startPoint y: 172, endPoint x: 164, endPoint y: 112, distance: 68.9
click at [164, 112] on div "**********" at bounding box center [271, 137] width 269 height 942
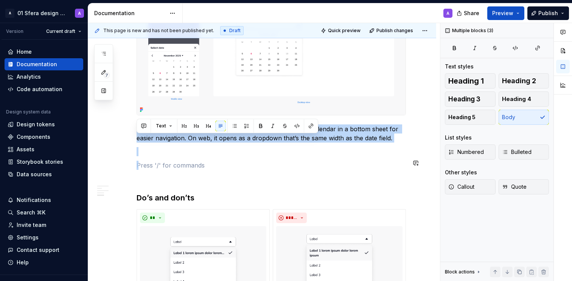
click at [166, 170] on div "**********" at bounding box center [271, 137] width 269 height 942
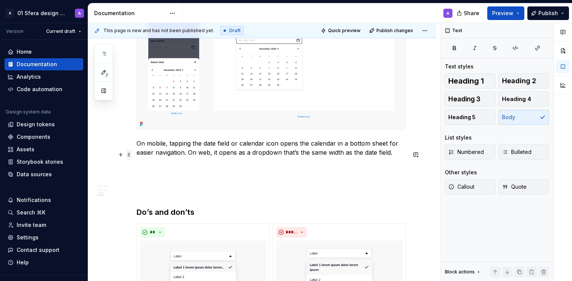
click at [129, 154] on span at bounding box center [129, 154] width 6 height 11
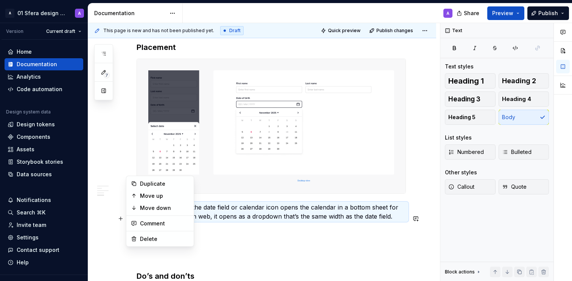
scroll to position [404, 0]
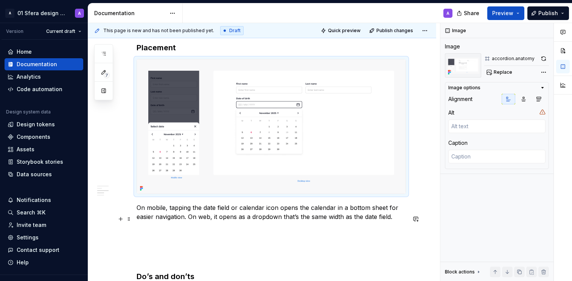
click at [272, 166] on img at bounding box center [271, 126] width 268 height 134
click at [343, 221] on p "On mobile, tapping the date field or calendar icon opens the calendar in a bott…" at bounding box center [271, 212] width 269 height 18
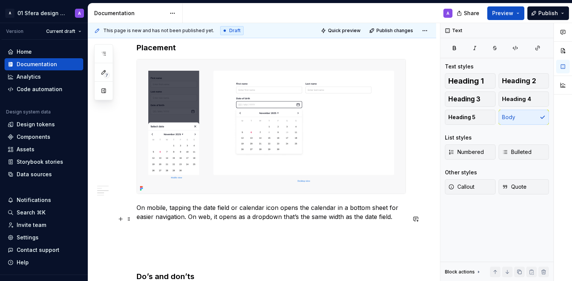
drag, startPoint x: 426, startPoint y: 232, endPoint x: 413, endPoint y: 234, distance: 13.9
click at [426, 232] on div "This page is new and has not been published yet. Draft Quick preview Publish ch…" at bounding box center [264, 152] width 352 height 258
click at [411, 234] on div "**********" at bounding box center [262, 253] width 348 height 1053
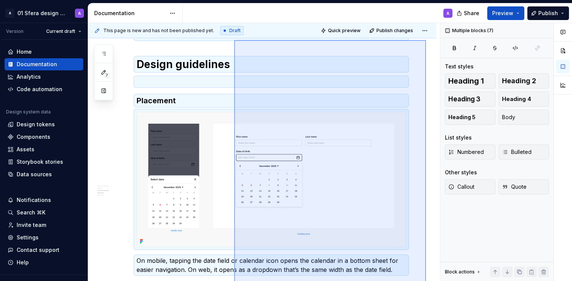
scroll to position [330, 0]
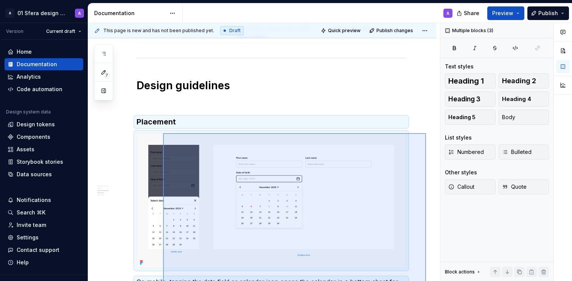
drag, startPoint x: 422, startPoint y: 234, endPoint x: 163, endPoint y: 133, distance: 278.5
click at [163, 133] on div "This page is new and has not been published yet. Draft Quick preview Publish ch…" at bounding box center [264, 152] width 352 height 258
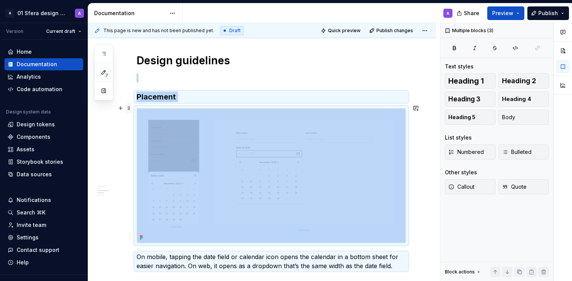
click at [131, 105] on span at bounding box center [129, 108] width 6 height 11
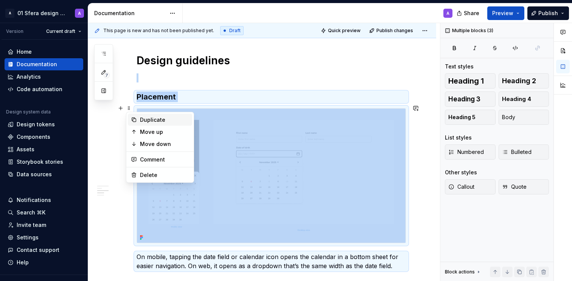
click at [156, 119] on div "Duplicate" at bounding box center [164, 120] width 49 height 8
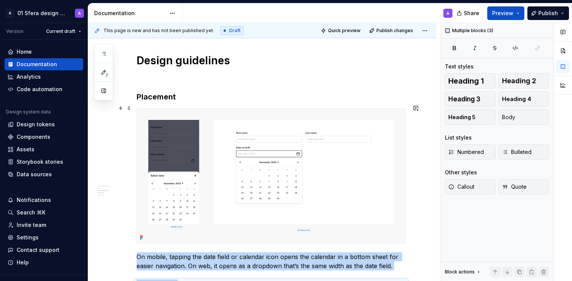
scroll to position [543, 0]
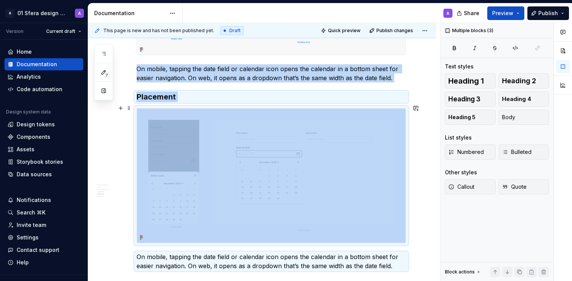
click at [175, 102] on h3 "Placement" at bounding box center [271, 97] width 269 height 11
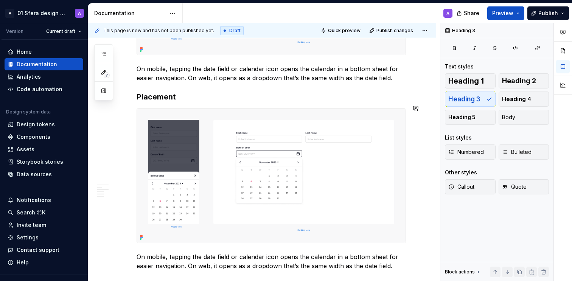
click at [143, 102] on h3 "Placement" at bounding box center [271, 97] width 269 height 11
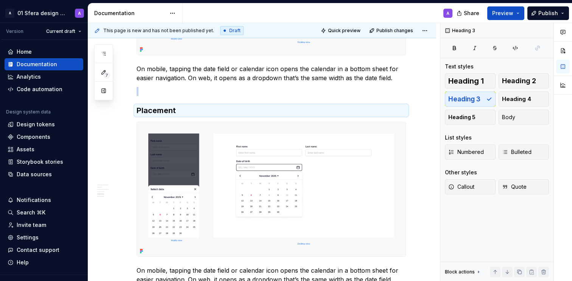
click at [150, 116] on h3 "Placement" at bounding box center [271, 110] width 269 height 11
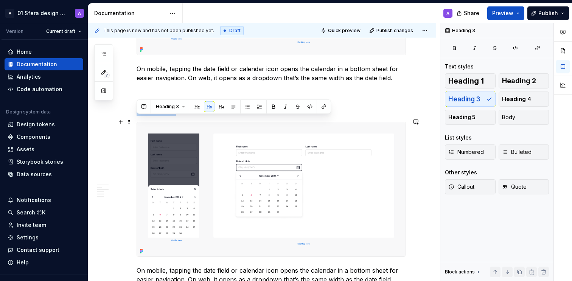
click at [150, 116] on h3 "Placement" at bounding box center [271, 110] width 269 height 11
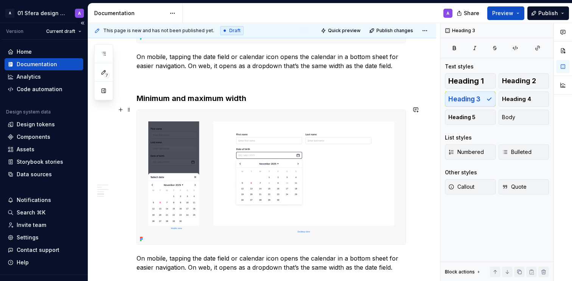
scroll to position [556, 0]
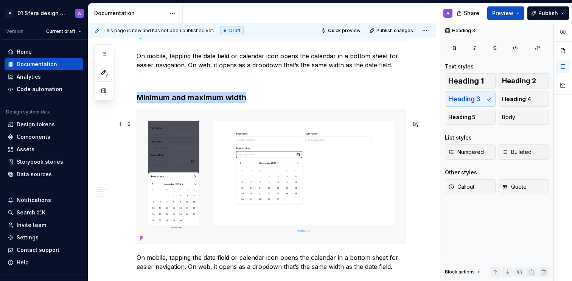
click at [299, 176] on img at bounding box center [271, 176] width 268 height 134
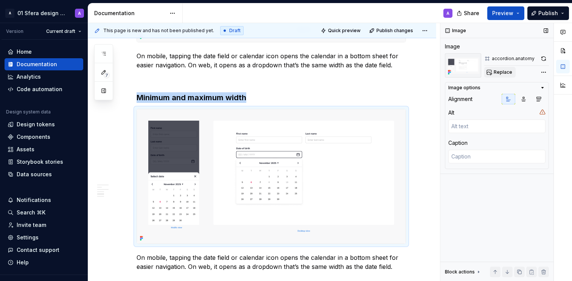
click at [501, 73] on span "Replace" at bounding box center [502, 72] width 19 height 6
type textarea "*"
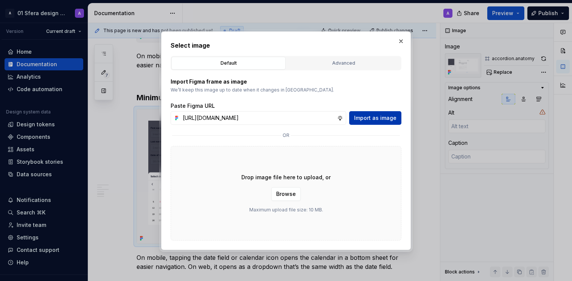
scroll to position [0, 180]
type input "[URL][DOMAIN_NAME]"
click at [384, 119] on span "Import as image" at bounding box center [375, 118] width 42 height 8
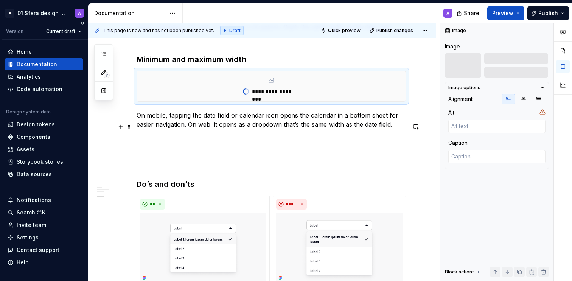
scroll to position [627, 0]
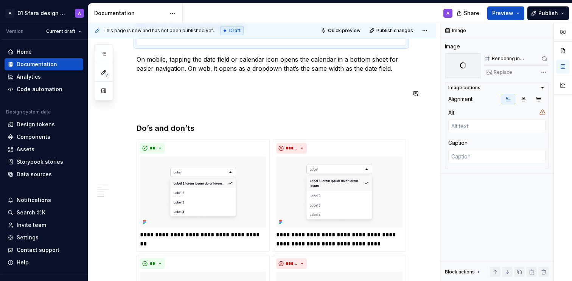
click at [194, 73] on p "On mobile, tapping the date field or calendar icon opens the calendar in a bott…" at bounding box center [271, 64] width 269 height 18
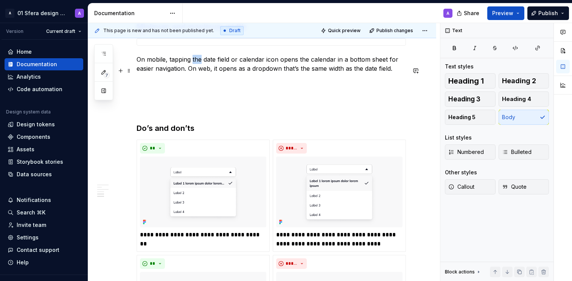
click at [194, 73] on p "On mobile, tapping the date field or calendar icon opens the calendar in a bott…" at bounding box center [271, 64] width 269 height 18
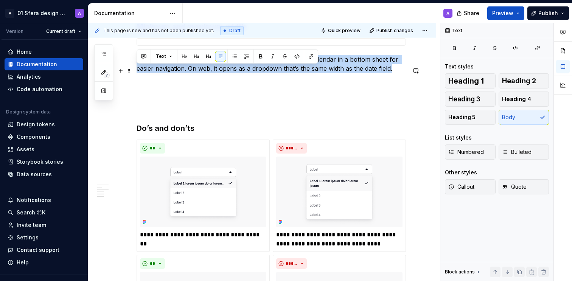
click at [194, 73] on p "On mobile, tapping the date field or calendar icon opens the calendar in a bott…" at bounding box center [271, 64] width 269 height 18
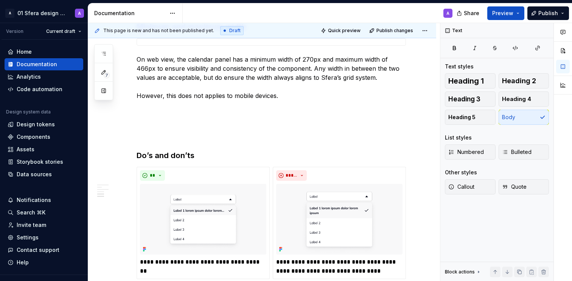
click at [311, 79] on p "On web view, the calendar panel has a minimum width of 270px and maximum width …" at bounding box center [271, 77] width 269 height 45
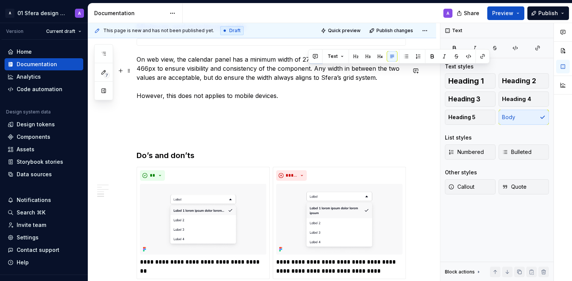
drag, startPoint x: 316, startPoint y: 71, endPoint x: 305, endPoint y: 71, distance: 11.7
click at [306, 70] on p "On web view, the calendar panel has a minimum width of 270px and maximum width …" at bounding box center [271, 77] width 269 height 45
click at [304, 71] on p "On web view, the calendar panel has a minimum width of 270px and maximum width …" at bounding box center [271, 77] width 269 height 45
click at [318, 70] on p "On web view, the calendar panel has a minimum width of 270px and maximum width …" at bounding box center [271, 77] width 269 height 45
click at [461, 56] on button "button" at bounding box center [461, 56] width 11 height 11
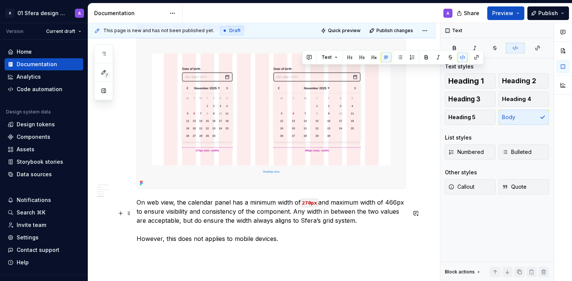
scroll to position [769, 0]
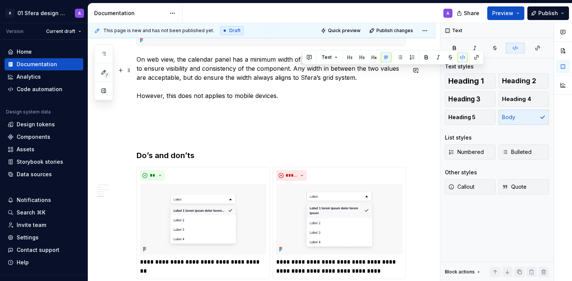
drag, startPoint x: 324, startPoint y: 99, endPoint x: 340, endPoint y: 102, distance: 15.9
click at [324, 99] on p "On web view, the calendar panel has a minimum width of 270px and maximum width …" at bounding box center [271, 77] width 269 height 45
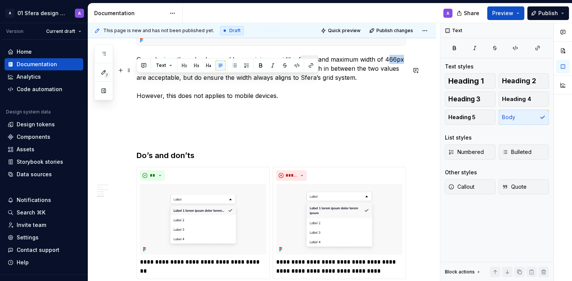
drag, startPoint x: 153, startPoint y: 79, endPoint x: 132, endPoint y: 79, distance: 20.8
click at [132, 79] on div "Usage Use case Description Booking & reservations Flights, hotels, events. Form…" at bounding box center [262, 11] width 348 height 1298
click at [150, 80] on p "On web view, the calendar panel has a minimum width of 270px and maximum width …" at bounding box center [271, 77] width 269 height 45
drag, startPoint x: 155, startPoint y: 79, endPoint x: 273, endPoint y: 52, distance: 121.4
click at [133, 79] on div "Usage Use case Description Booking & reservations Flights, hotels, events. Form…" at bounding box center [262, 11] width 348 height 1298
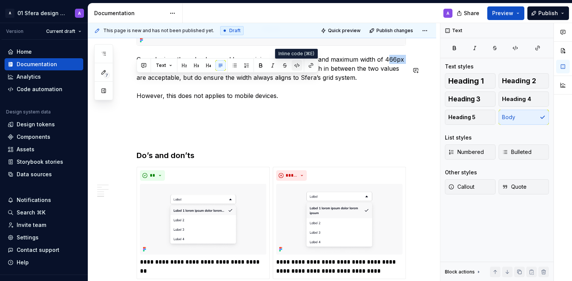
click at [298, 66] on button "button" at bounding box center [297, 65] width 11 height 11
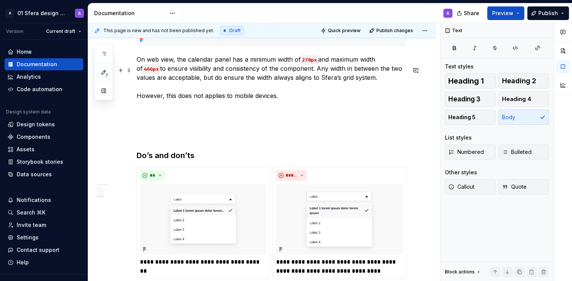
click at [290, 100] on p "On web view, the calendar panel has a minimum width of 270px and maximum width …" at bounding box center [271, 77] width 269 height 45
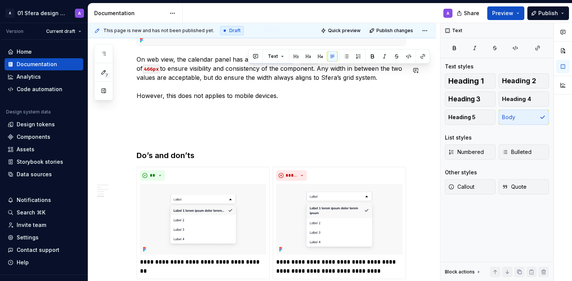
drag, startPoint x: 248, startPoint y: 70, endPoint x: 291, endPoint y: 70, distance: 42.7
click at [291, 70] on p "On web view, the calendar panel has a minimum width of 270px and maximum width …" at bounding box center [271, 77] width 269 height 45
click at [326, 92] on p "On web view, the calendar panel has a minimum width of 270px and maximum width …" at bounding box center [271, 77] width 269 height 45
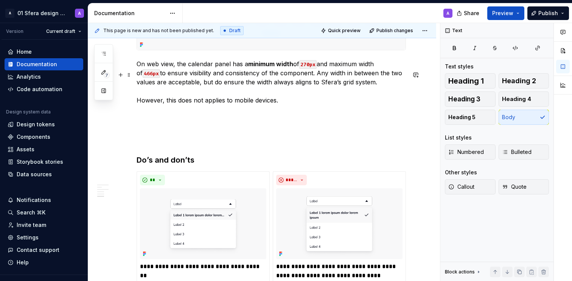
scroll to position [755, 0]
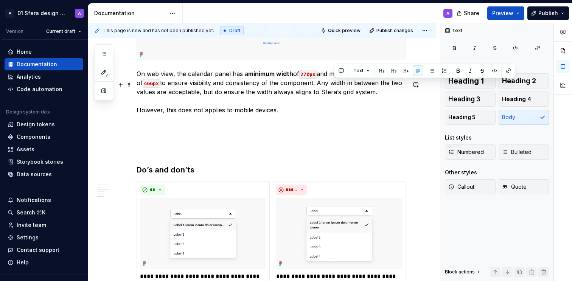
drag, startPoint x: 349, startPoint y: 85, endPoint x: 378, endPoint y: 85, distance: 29.5
click at [378, 85] on p "On web view, the calendar panel has a minimum width of 270px and maximum width …" at bounding box center [271, 91] width 269 height 45
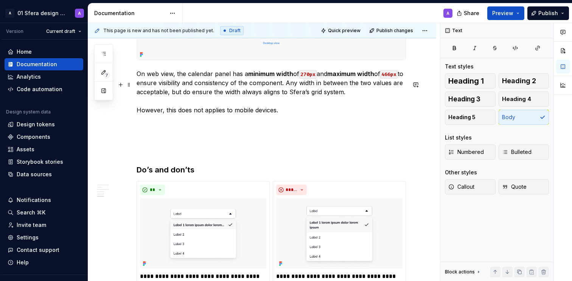
click at [348, 104] on p "On web view, the calendar panel has a minimum width of 270px and maximum width …" at bounding box center [271, 91] width 269 height 45
click at [270, 107] on p "On web view, the calendar panel has a minimum width of 270px and maximum width …" at bounding box center [271, 91] width 269 height 45
click at [285, 115] on p "On web view, the calendar panel has a minimum width of 270px and maximum width …" at bounding box center [271, 91] width 269 height 45
drag, startPoint x: 290, startPoint y: 124, endPoint x: 294, endPoint y: 128, distance: 6.2
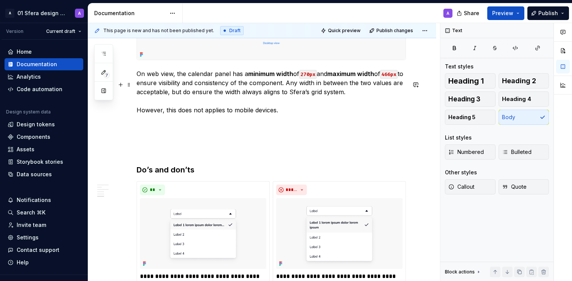
click at [290, 115] on p "On web view, the calendar panel has a minimum width of 270px and maximum width …" at bounding box center [271, 91] width 269 height 45
click at [224, 115] on p "On web view, the calendar panel has a minimum width of 270px and maximum width …" at bounding box center [271, 91] width 269 height 45
click at [285, 115] on p "On web view, the calendar panel has a minimum width of 270px and maximum width …" at bounding box center [271, 91] width 269 height 45
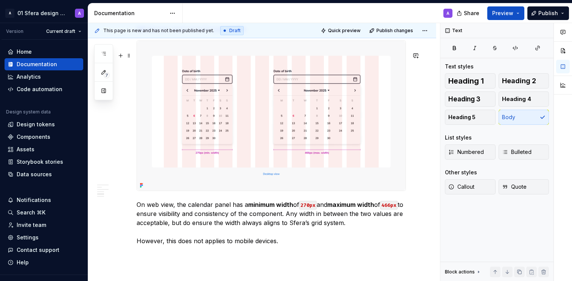
scroll to position [625, 0]
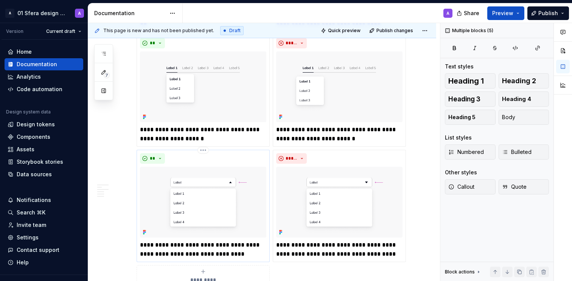
drag, startPoint x: 284, startPoint y: 253, endPoint x: 153, endPoint y: 225, distance: 134.1
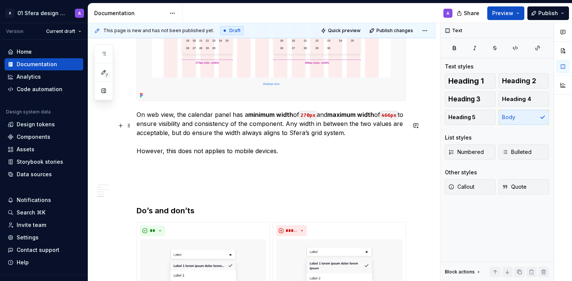
click at [187, 132] on p "On web view, the calendar panel has a minimum width of 270px and maximum width …" at bounding box center [271, 132] width 269 height 45
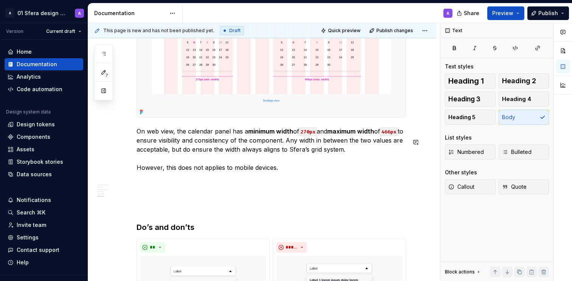
scroll to position [701, 0]
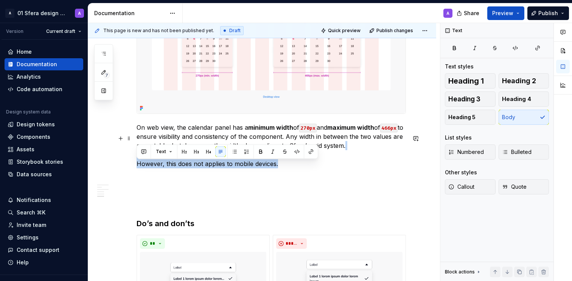
drag, startPoint x: 280, startPoint y: 175, endPoint x: 132, endPoint y: 165, distance: 148.6
click at [132, 165] on div "Usage Use case Description Booking & reservations Flights, hotels, events. Form…" at bounding box center [262, 79] width 348 height 1298
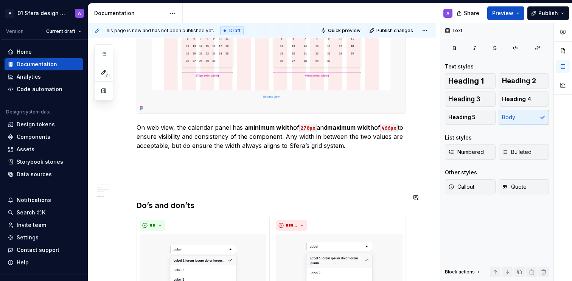
click at [146, 189] on div "Usage Use case Description Booking & reservations Flights, hotels, events. Form…" at bounding box center [271, 32] width 269 height 1168
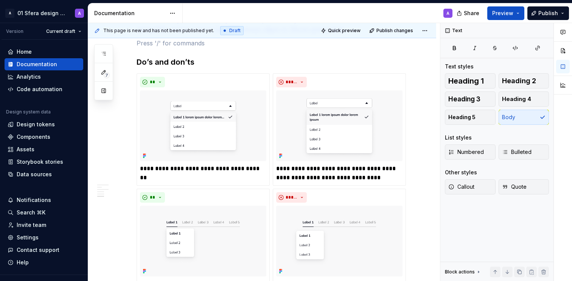
scroll to position [662, 0]
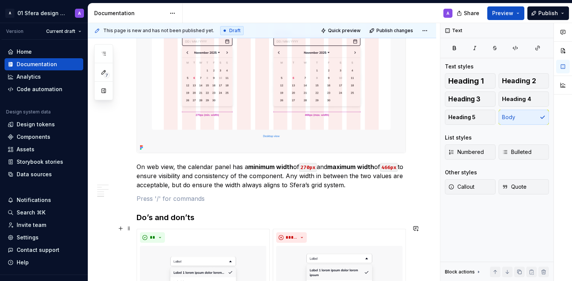
click at [177, 223] on h3 "Do’s and don’ts" at bounding box center [271, 217] width 269 height 11
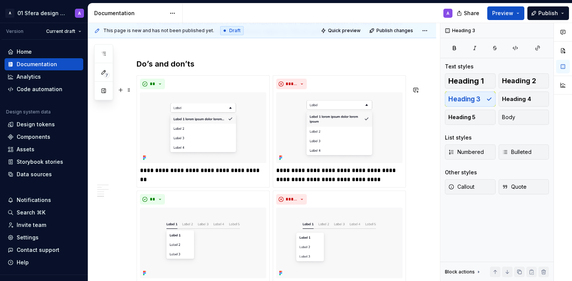
scroll to position [816, 0]
click at [180, 174] on p "**********" at bounding box center [203, 169] width 126 height 9
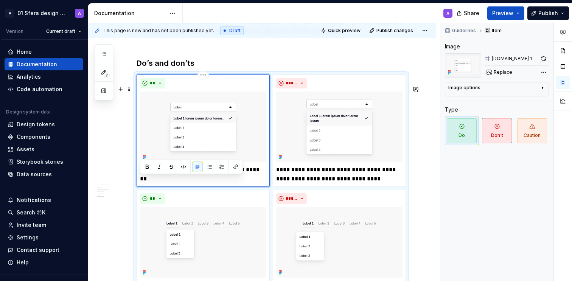
click at [180, 174] on p "**********" at bounding box center [203, 169] width 126 height 9
click at [321, 179] on p "**********" at bounding box center [339, 174] width 126 height 18
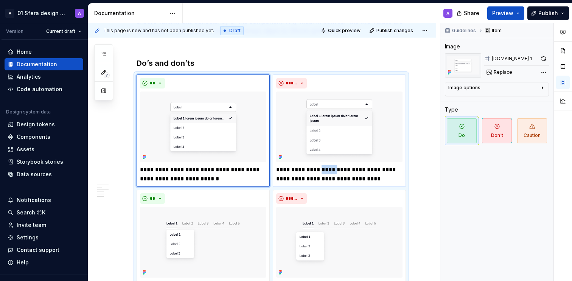
click at [321, 179] on p "**********" at bounding box center [339, 174] width 126 height 18
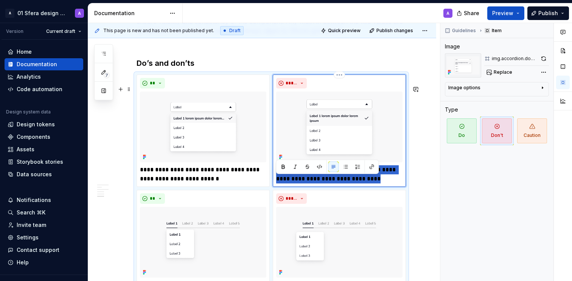
click at [321, 179] on p "**********" at bounding box center [339, 174] width 126 height 18
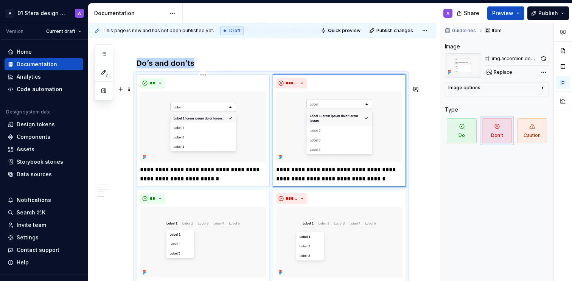
click at [231, 142] on img at bounding box center [203, 127] width 126 height 71
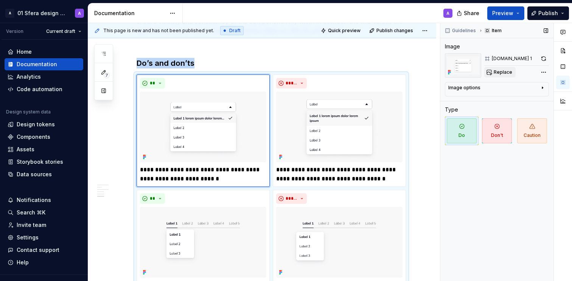
click at [512, 73] on button "Replace" at bounding box center [499, 72] width 31 height 11
type textarea "*"
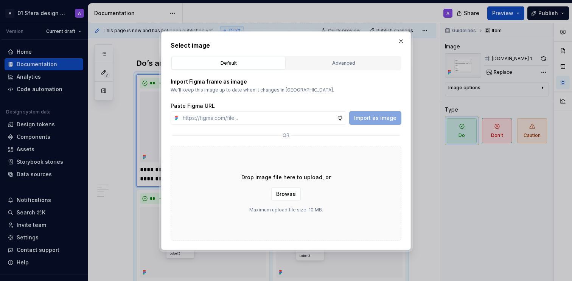
type input "[URL][DOMAIN_NAME]"
type textarea "*"
type input "[URL][DOMAIN_NAME]"
click at [373, 122] on button "Import as image" at bounding box center [375, 118] width 52 height 14
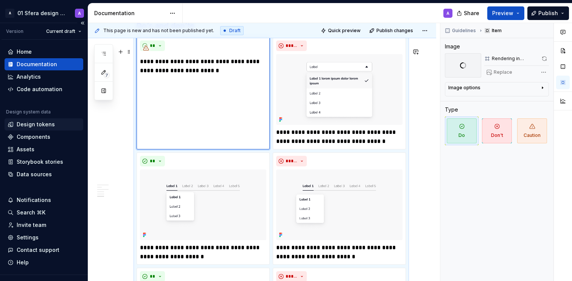
scroll to position [786, 0]
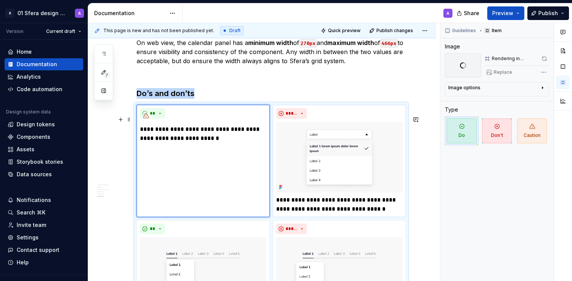
click at [318, 163] on img at bounding box center [339, 157] width 126 height 71
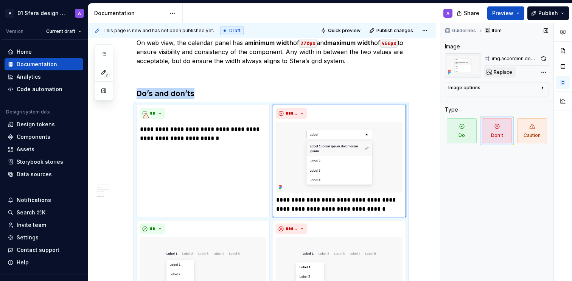
click at [498, 70] on span "Replace" at bounding box center [502, 72] width 19 height 6
type textarea "*"
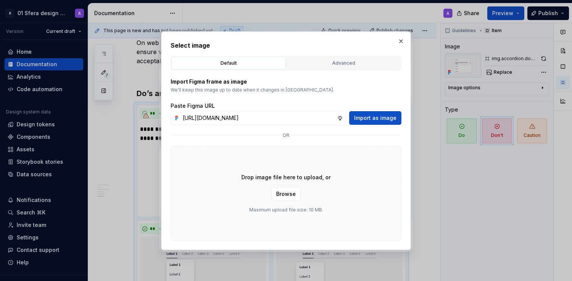
scroll to position [0, 178]
type input "[URL][DOMAIN_NAME]"
click at [371, 122] on button "Import as image" at bounding box center [375, 118] width 52 height 14
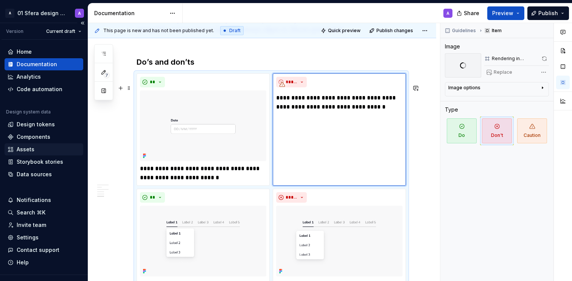
scroll to position [884, 0]
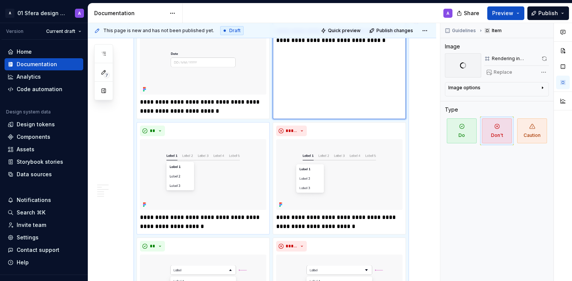
click at [180, 231] on p "**********" at bounding box center [203, 222] width 126 height 18
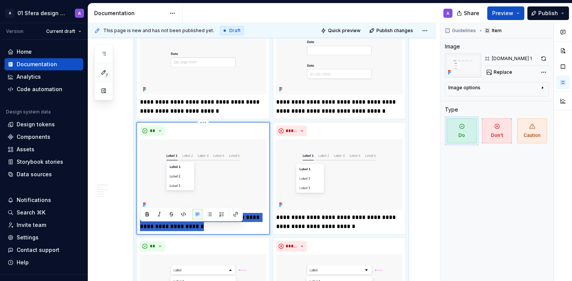
click at [180, 231] on p "**********" at bounding box center [203, 222] width 126 height 18
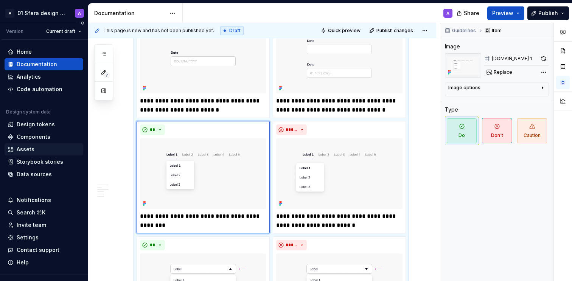
scroll to position [886, 0]
click at [300, 230] on p "**********" at bounding box center [339, 220] width 126 height 18
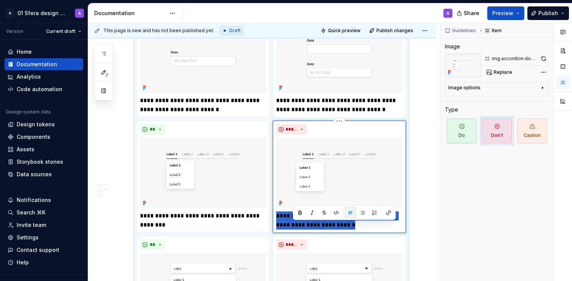
click at [300, 230] on p "**********" at bounding box center [339, 220] width 126 height 18
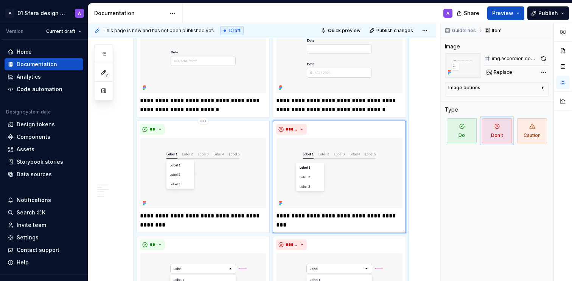
click at [231, 172] on img at bounding box center [203, 173] width 126 height 71
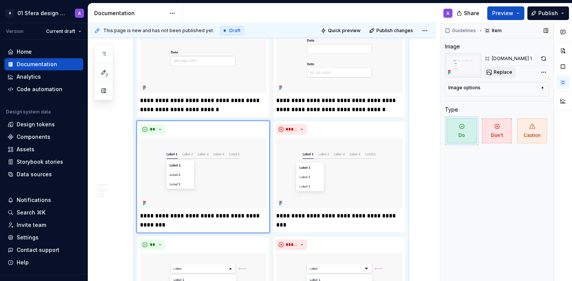
click at [514, 73] on button "Replace" at bounding box center [499, 72] width 31 height 11
type textarea "*"
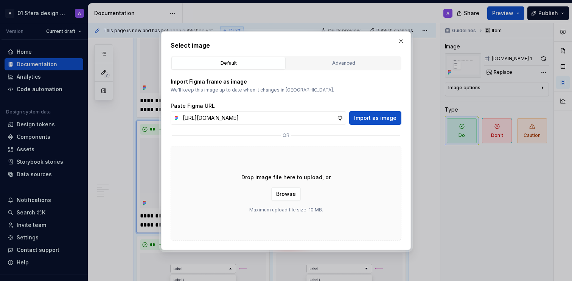
scroll to position [0, 177]
type input "[URL][DOMAIN_NAME]"
click at [370, 121] on span "Import as image" at bounding box center [375, 118] width 42 height 8
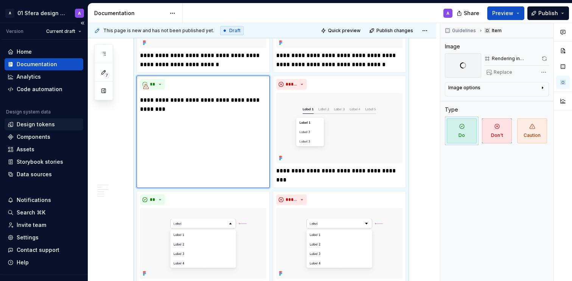
scroll to position [930, 0]
click at [327, 154] on img at bounding box center [339, 128] width 126 height 71
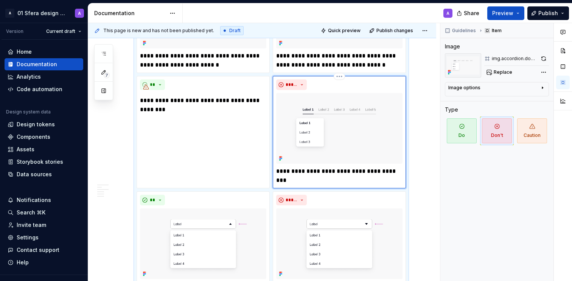
click at [327, 154] on img at bounding box center [339, 128] width 126 height 71
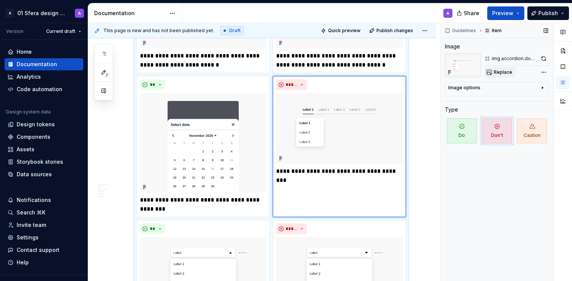
click at [498, 73] on span "Replace" at bounding box center [502, 72] width 19 height 6
type textarea "*"
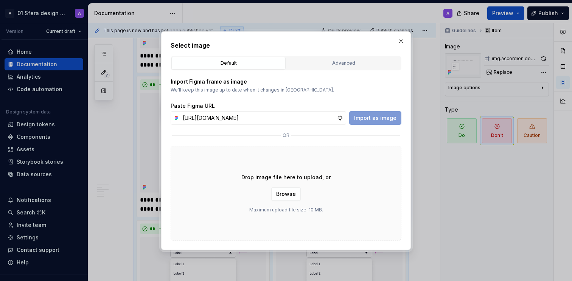
scroll to position [0, 176]
type input "[URL][DOMAIN_NAME]"
click at [355, 120] on button "Import as image" at bounding box center [375, 118] width 52 height 14
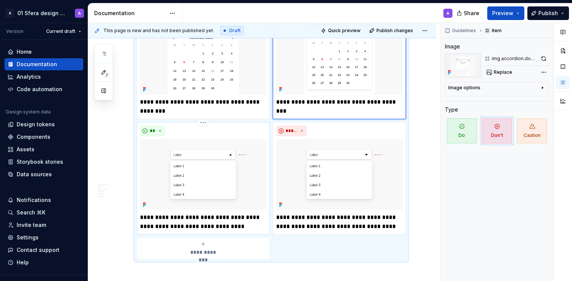
scroll to position [1092, 0]
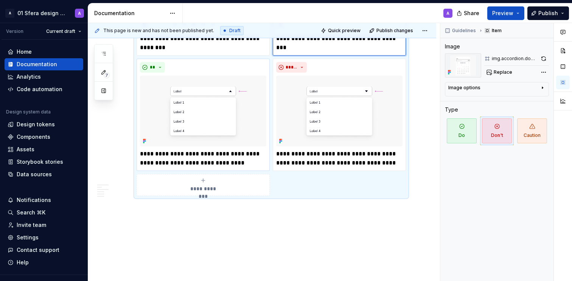
click at [183, 168] on p "**********" at bounding box center [203, 158] width 126 height 18
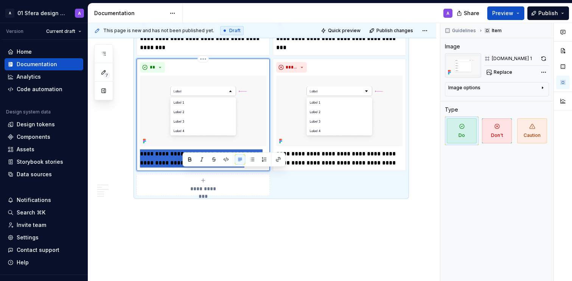
click at [183, 168] on p "**********" at bounding box center [203, 158] width 126 height 18
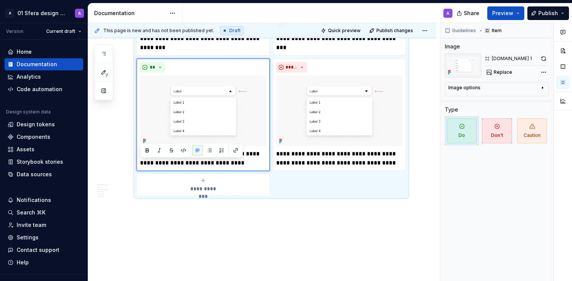
click at [208, 168] on p "**********" at bounding box center [203, 158] width 126 height 18
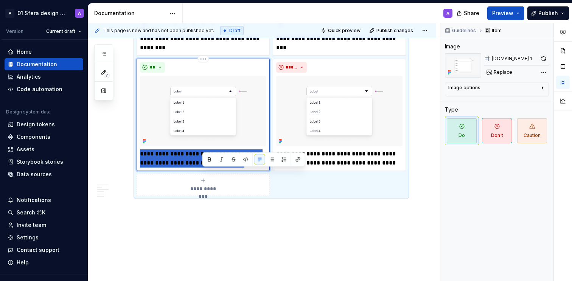
click at [208, 168] on p "**********" at bounding box center [203, 158] width 126 height 18
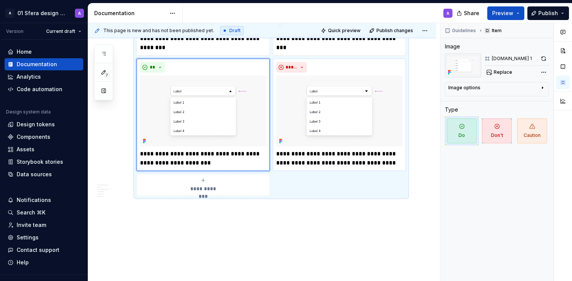
click at [304, 166] on p "**********" at bounding box center [339, 158] width 126 height 18
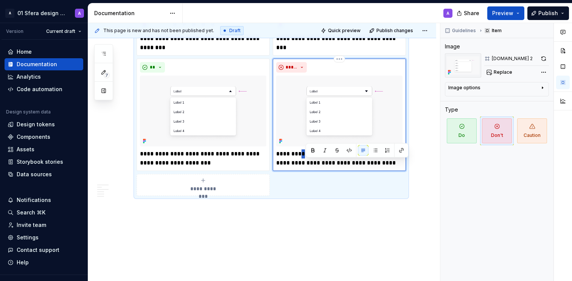
click at [304, 166] on p "**********" at bounding box center [339, 158] width 126 height 18
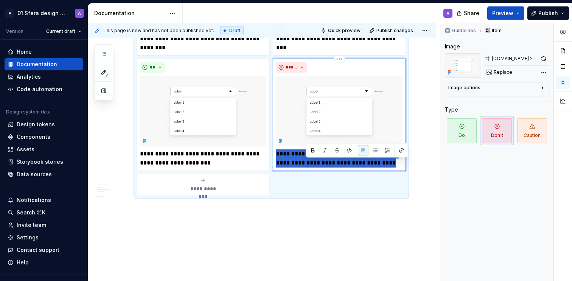
click at [304, 166] on p "**********" at bounding box center [339, 158] width 126 height 18
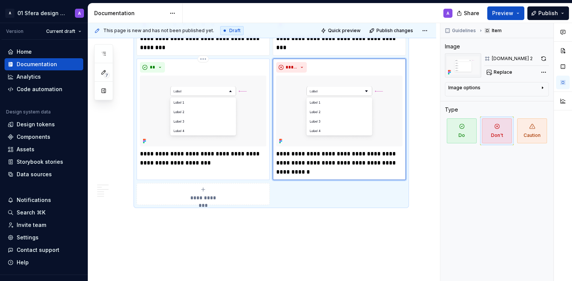
click at [228, 112] on img at bounding box center [203, 111] width 126 height 71
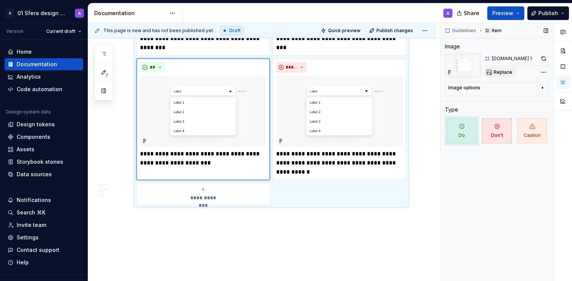
click at [490, 73] on button "Replace" at bounding box center [499, 72] width 31 height 11
type textarea "*"
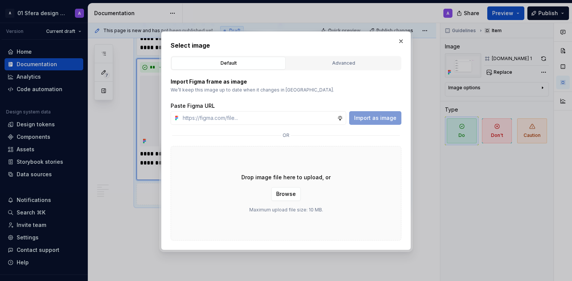
type input "[URL][DOMAIN_NAME]"
type textarea "*"
type input "[URL][DOMAIN_NAME]"
click at [371, 119] on span "Import as image" at bounding box center [375, 118] width 42 height 8
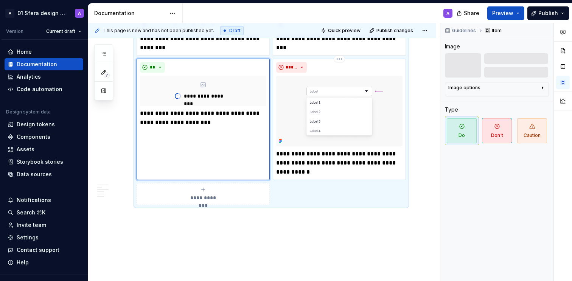
click at [323, 141] on img at bounding box center [339, 111] width 126 height 71
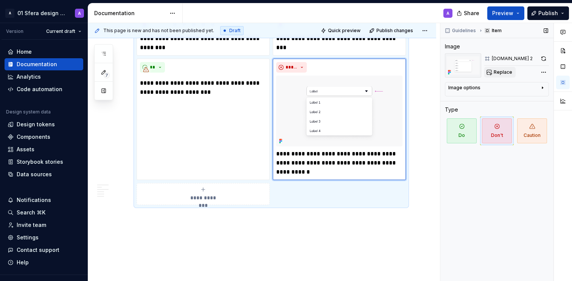
click at [497, 71] on span "Replace" at bounding box center [502, 72] width 19 height 6
type textarea "*"
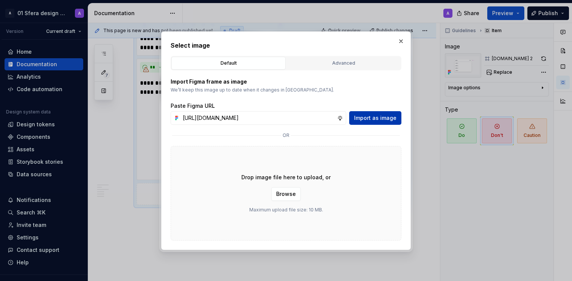
scroll to position [0, 177]
type input "[URL][DOMAIN_NAME]"
click at [380, 115] on span "Import as image" at bounding box center [375, 118] width 42 height 8
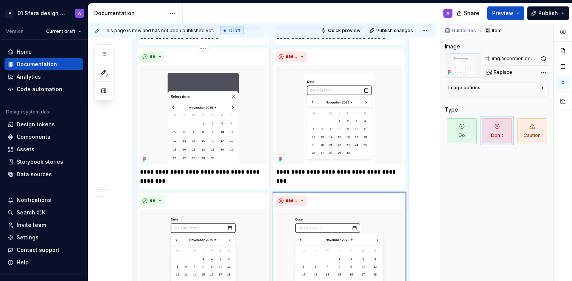
scroll to position [957, 0]
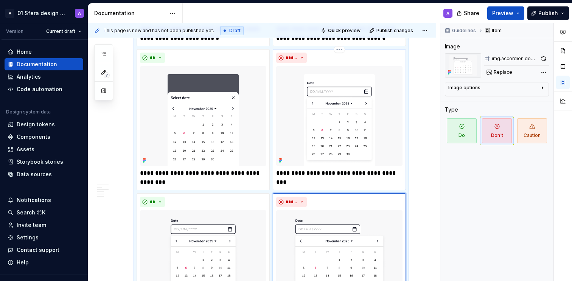
click at [299, 187] on p "**********" at bounding box center [339, 178] width 126 height 18
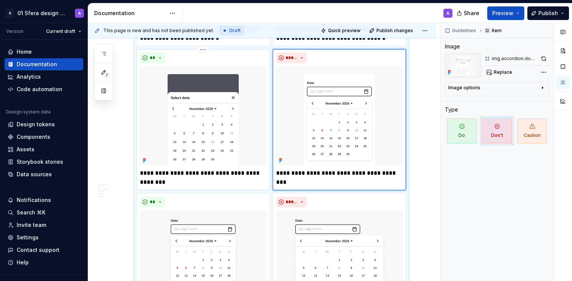
click at [184, 187] on p "**********" at bounding box center [203, 178] width 126 height 18
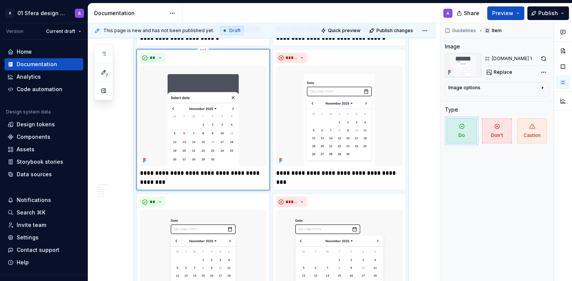
click at [152, 183] on p "**********" at bounding box center [203, 178] width 126 height 18
click at [218, 184] on p "**********" at bounding box center [203, 178] width 126 height 18
type textarea "*"
click at [243, 187] on p "**********" at bounding box center [203, 178] width 126 height 18
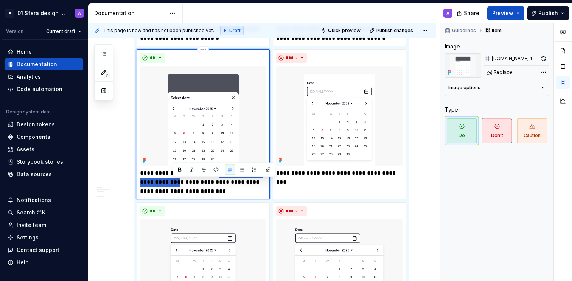
drag, startPoint x: 174, startPoint y: 193, endPoint x: 223, endPoint y: 186, distance: 49.6
click at [217, 182] on p "**********" at bounding box center [203, 182] width 126 height 27
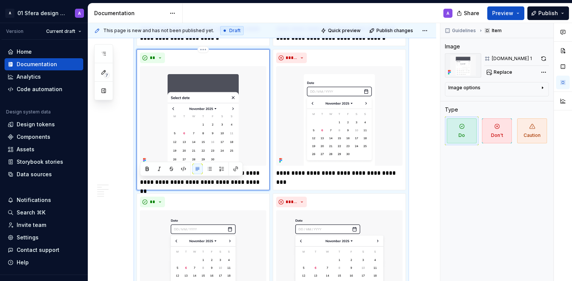
click at [244, 187] on p "**********" at bounding box center [203, 178] width 126 height 18
click at [325, 187] on p "**********" at bounding box center [339, 178] width 126 height 18
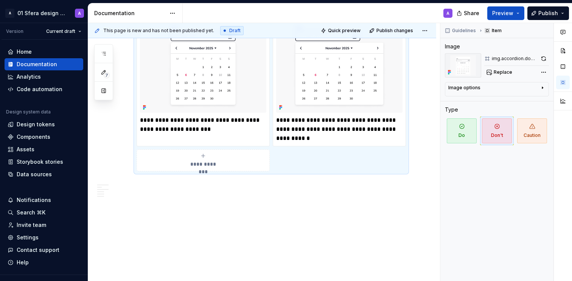
scroll to position [1148, 0]
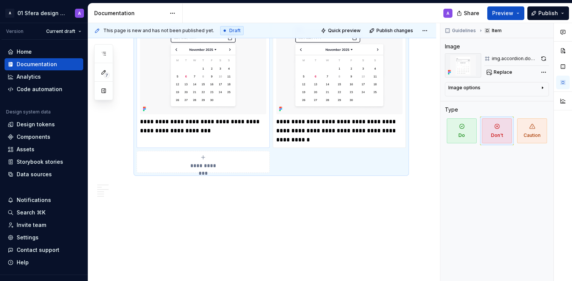
click at [235, 148] on div "**********" at bounding box center [203, 75] width 133 height 146
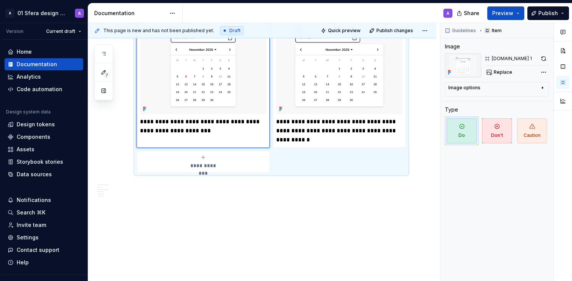
click at [228, 132] on p "**********" at bounding box center [203, 126] width 126 height 18
click at [223, 135] on p "**********" at bounding box center [203, 126] width 126 height 18
click at [196, 135] on p "**********" at bounding box center [203, 126] width 126 height 18
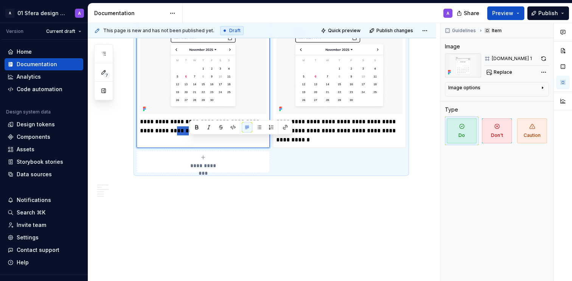
click at [196, 135] on p "**********" at bounding box center [203, 126] width 126 height 18
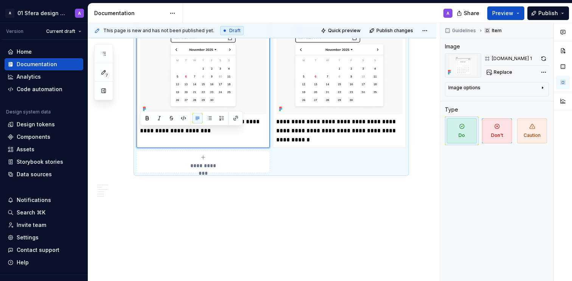
click at [148, 148] on div "**********" at bounding box center [203, 75] width 133 height 146
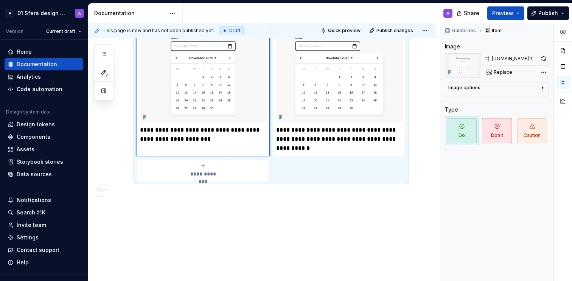
scroll to position [1082, 0]
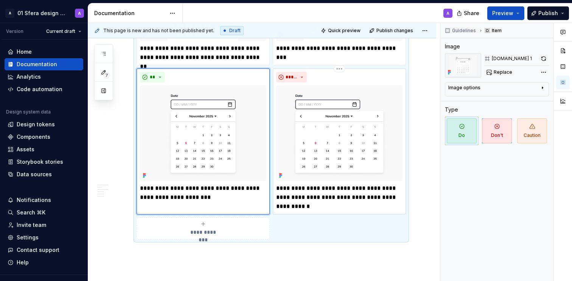
click at [320, 208] on p "**********" at bounding box center [339, 197] width 126 height 27
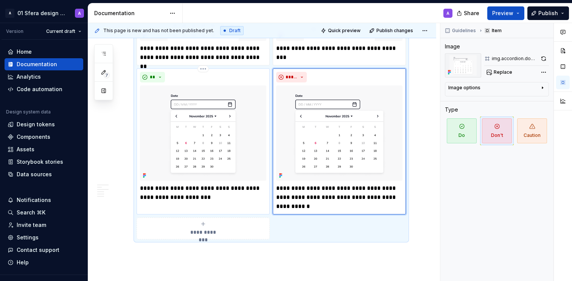
click at [201, 202] on p "**********" at bounding box center [203, 193] width 126 height 18
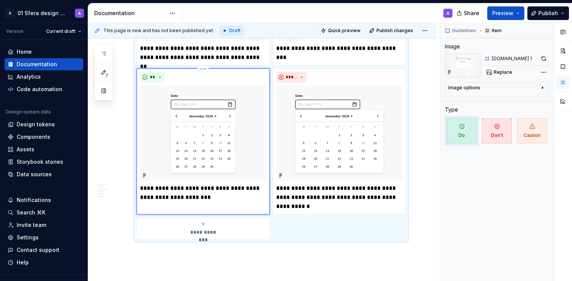
click at [151, 215] on div "**********" at bounding box center [203, 141] width 133 height 146
click at [354, 207] on p "**********" at bounding box center [339, 197] width 126 height 27
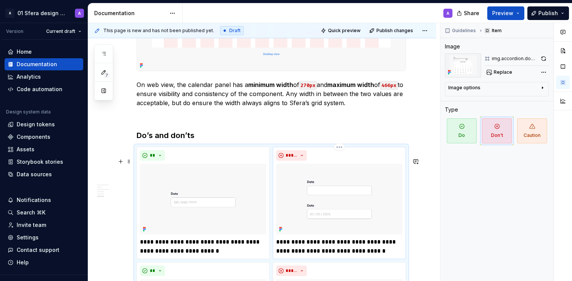
scroll to position [723, 0]
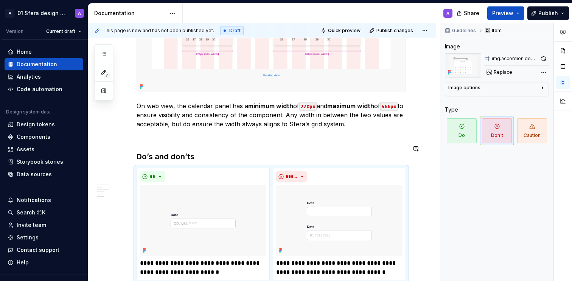
click at [205, 141] on div "Usage Use case Description Booking & reservations Flights, hotels, events. Form…" at bounding box center [271, 28] width 269 height 1204
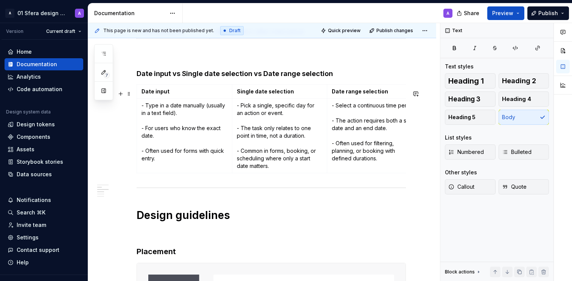
scroll to position [351, 0]
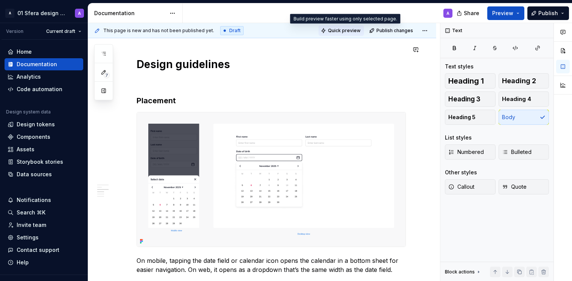
click at [334, 30] on span "Quick preview" at bounding box center [344, 31] width 33 height 6
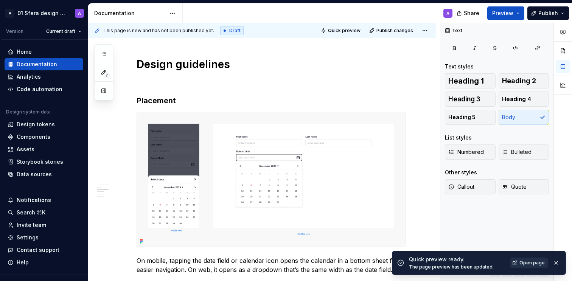
click at [528, 263] on span "Open page" at bounding box center [531, 263] width 25 height 6
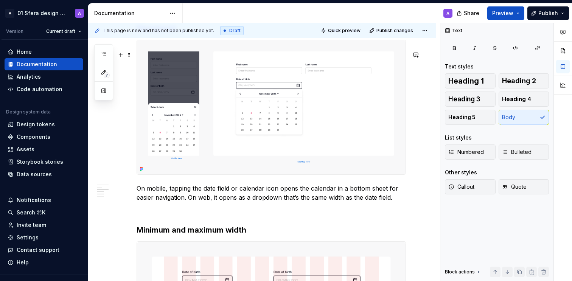
scroll to position [399, 0]
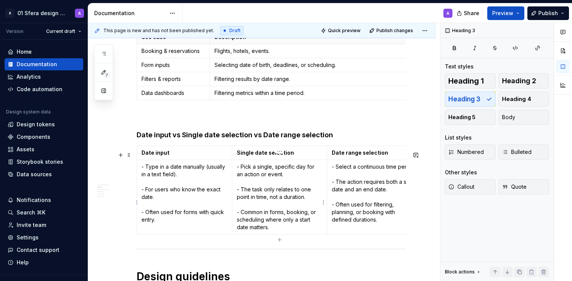
scroll to position [0, 0]
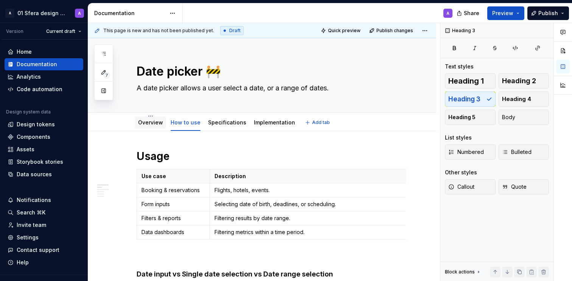
click at [151, 123] on link "Overview" at bounding box center [150, 122] width 25 height 6
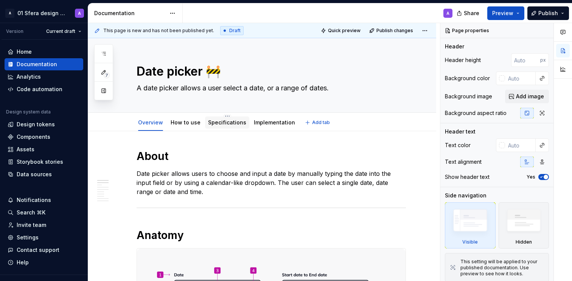
click at [221, 130] on div at bounding box center [227, 129] width 44 height 1
click at [223, 126] on div "Specifications" at bounding box center [227, 123] width 38 height 8
click at [210, 124] on link "Specifications" at bounding box center [227, 122] width 38 height 6
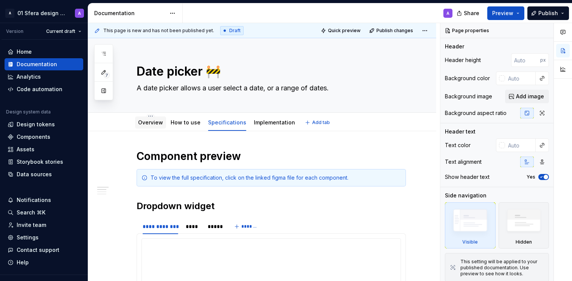
click at [148, 125] on link "Overview" at bounding box center [150, 122] width 25 height 6
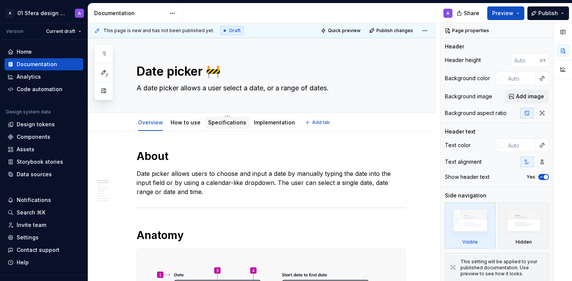
click at [223, 123] on link "Specifications" at bounding box center [227, 122] width 38 height 6
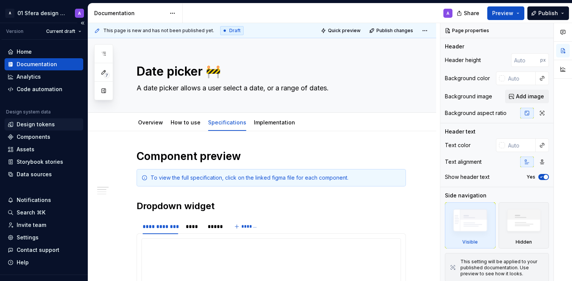
type textarea "*"
click at [176, 203] on h2 "Dropdown widget" at bounding box center [271, 206] width 269 height 12
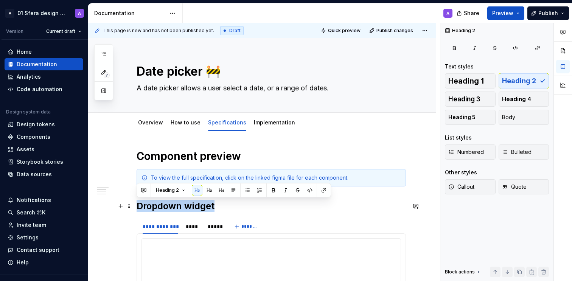
click at [176, 203] on h2 "Dropdown widget" at bounding box center [271, 206] width 269 height 12
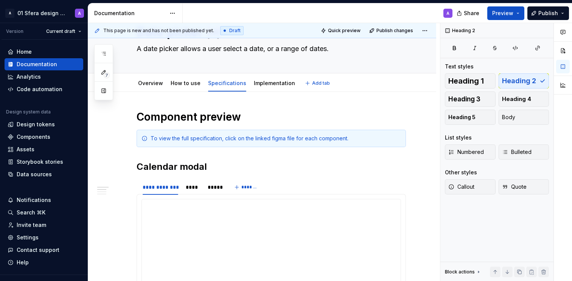
scroll to position [147, 0]
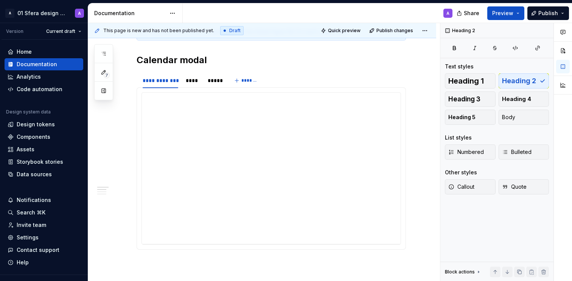
type textarea "*"
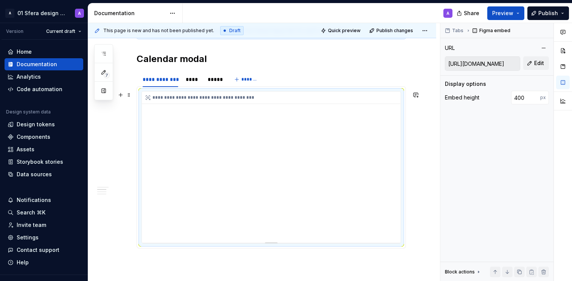
click at [293, 163] on div "**********" at bounding box center [271, 167] width 259 height 151
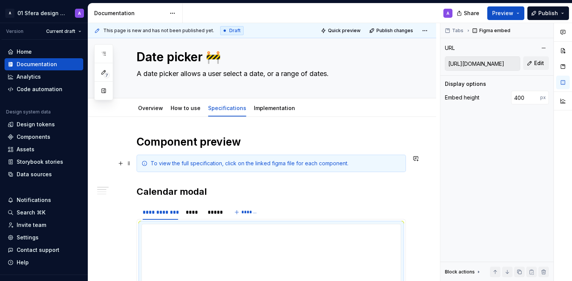
scroll to position [86, 0]
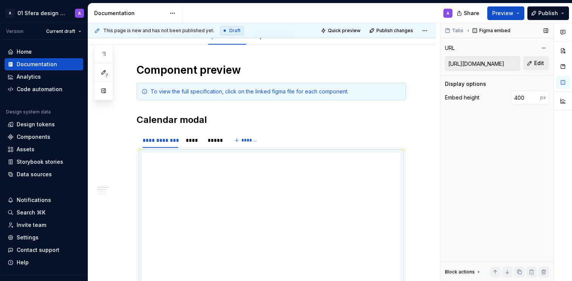
click at [537, 62] on span "Edit" at bounding box center [539, 63] width 10 height 8
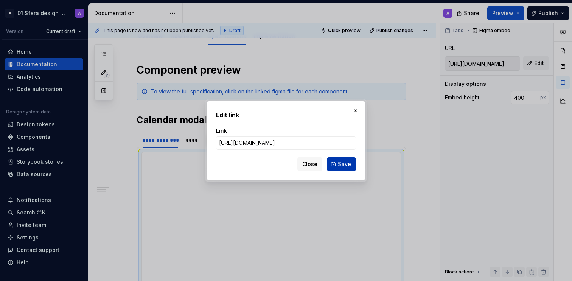
scroll to position [0, 192]
type input "[URL][DOMAIN_NAME]"
click at [344, 161] on span "Save" at bounding box center [344, 164] width 13 height 8
type input "[URL][DOMAIN_NAME]"
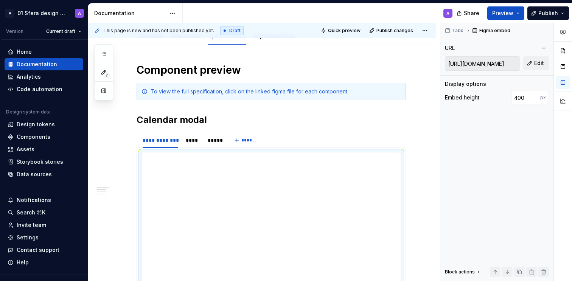
scroll to position [109, 0]
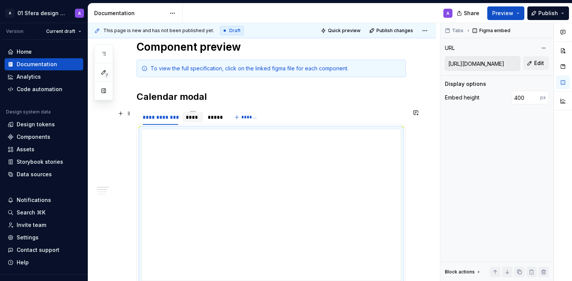
click at [193, 122] on div "****" at bounding box center [193, 117] width 20 height 11
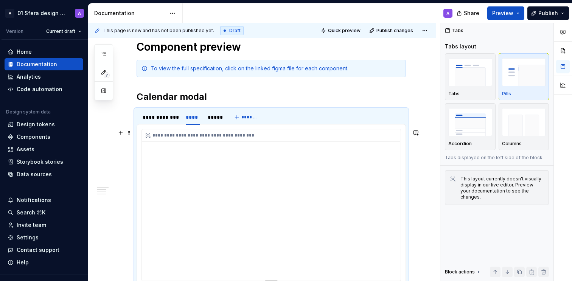
click at [259, 183] on div "**********" at bounding box center [271, 204] width 259 height 151
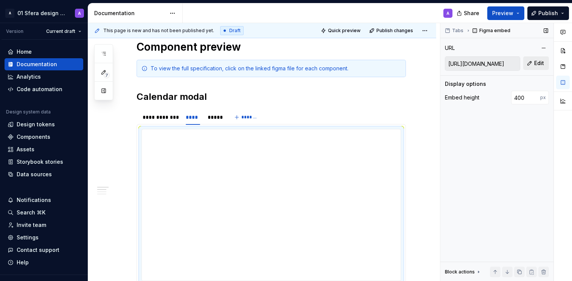
click at [542, 60] on span "Edit" at bounding box center [539, 63] width 10 height 8
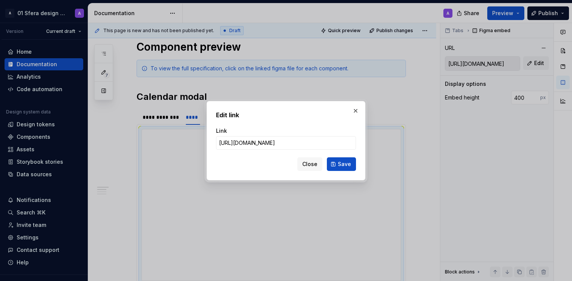
scroll to position [0, 195]
type input "[URL][DOMAIN_NAME]"
click at [343, 163] on span "Save" at bounding box center [344, 164] width 13 height 8
type input "[URL][DOMAIN_NAME]"
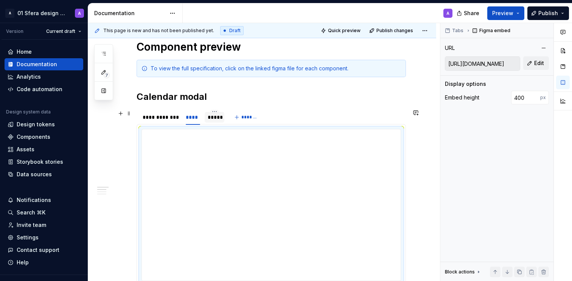
click at [217, 120] on div "*****" at bounding box center [215, 117] width 14 height 8
click at [259, 166] on div "**********" at bounding box center [271, 204] width 259 height 151
click at [542, 61] on span "Edit" at bounding box center [539, 63] width 10 height 8
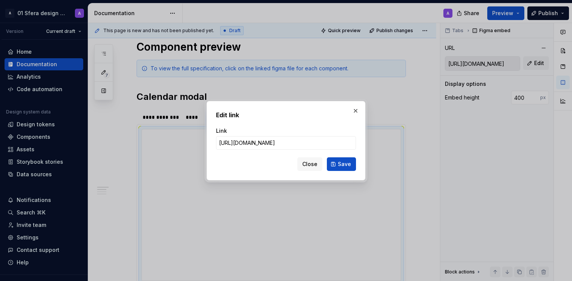
scroll to position [0, 197]
type input "[URL][DOMAIN_NAME]"
click at [346, 162] on span "Save" at bounding box center [344, 164] width 13 height 8
type input "[URL][DOMAIN_NAME]"
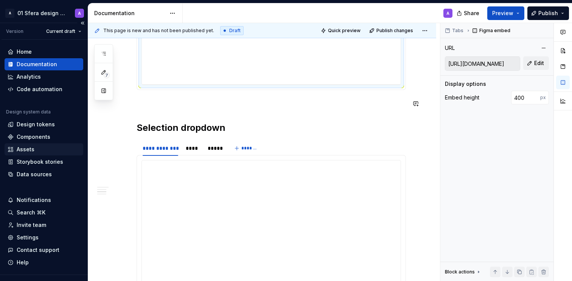
scroll to position [315, 0]
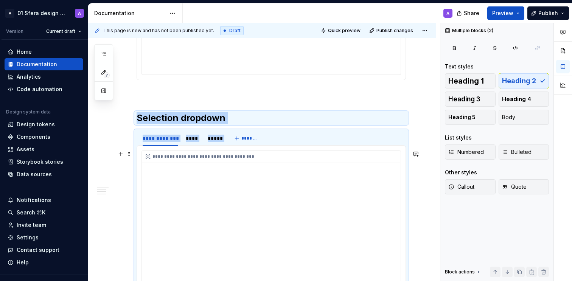
drag, startPoint x: 161, startPoint y: 99, endPoint x: 199, endPoint y: 205, distance: 112.7
click at [199, 205] on div "**********" at bounding box center [271, 193] width 269 height 719
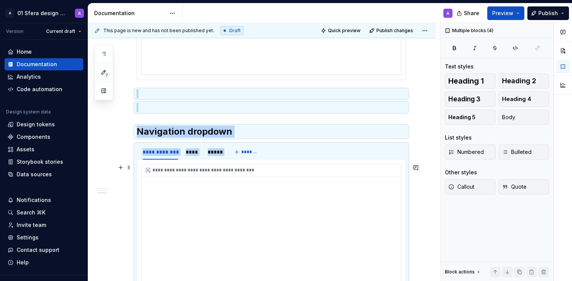
drag, startPoint x: 187, startPoint y: 110, endPoint x: 209, endPoint y: 213, distance: 105.2
click at [209, 213] on div "**********" at bounding box center [271, 86] width 269 height 505
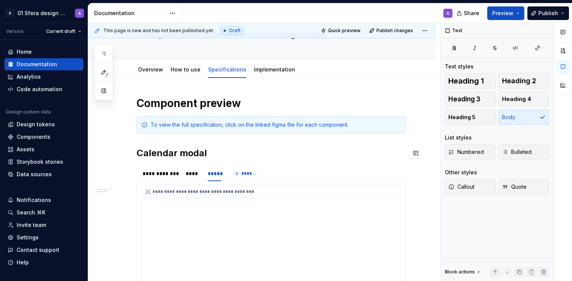
scroll to position [57, 0]
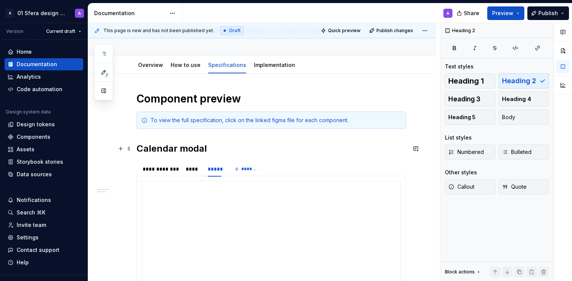
click at [184, 147] on h2 "Calendar modal" at bounding box center [271, 149] width 269 height 12
click at [138, 150] on h2 "Calendar modal" at bounding box center [271, 149] width 269 height 12
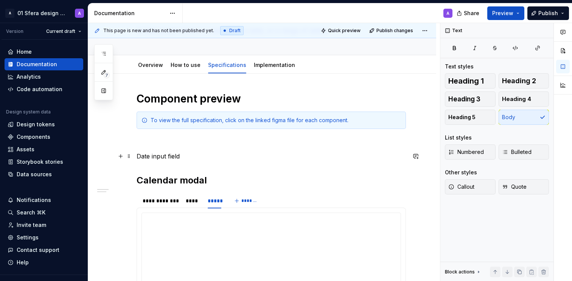
click at [152, 153] on p "Date input field" at bounding box center [271, 156] width 269 height 9
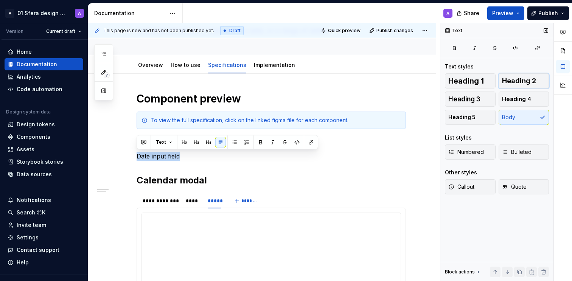
click at [519, 83] on span "Heading 2" at bounding box center [519, 81] width 34 height 8
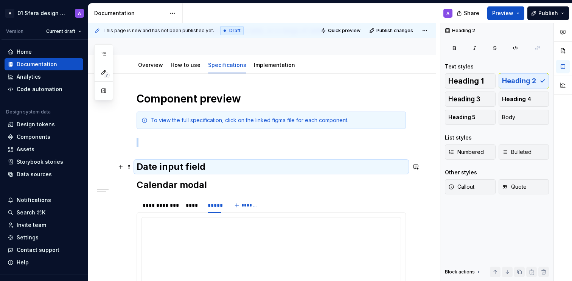
click at [245, 167] on h2 "Date input field" at bounding box center [271, 167] width 269 height 12
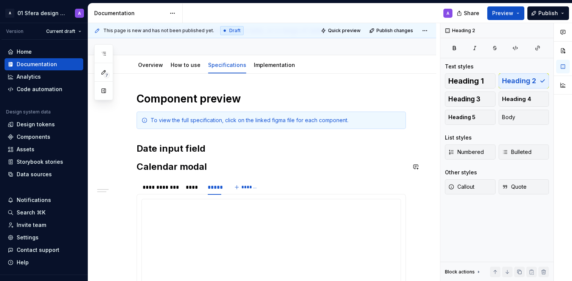
click at [245, 155] on div "**********" at bounding box center [271, 233] width 269 height 282
click at [241, 145] on h2 "Date input field" at bounding box center [271, 149] width 269 height 12
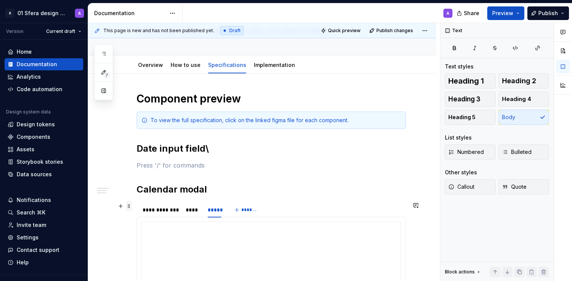
click at [130, 205] on span at bounding box center [129, 206] width 6 height 11
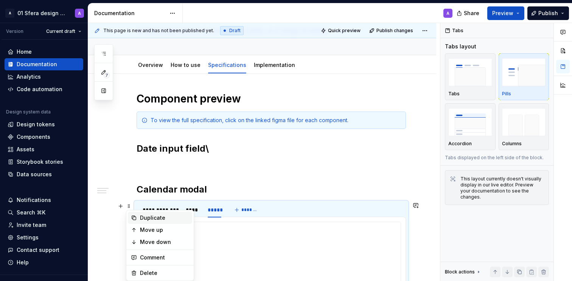
click at [163, 219] on div "Duplicate" at bounding box center [164, 218] width 49 height 8
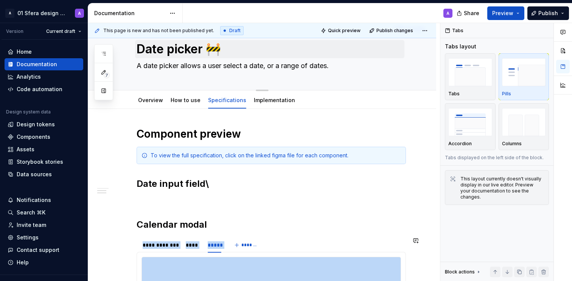
scroll to position [0, 0]
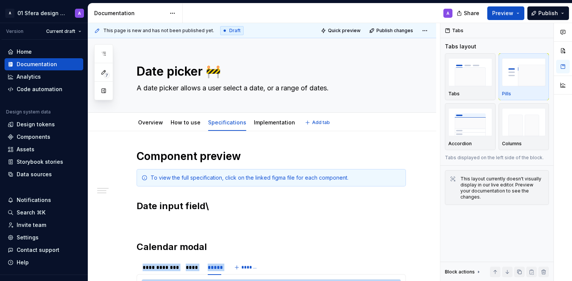
type textarea "*"
drag, startPoint x: 132, startPoint y: 266, endPoint x: 152, endPoint y: 224, distance: 47.0
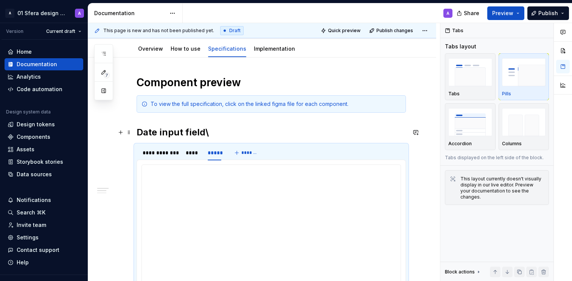
click at [211, 129] on h2 "Date input field\" at bounding box center [271, 132] width 269 height 12
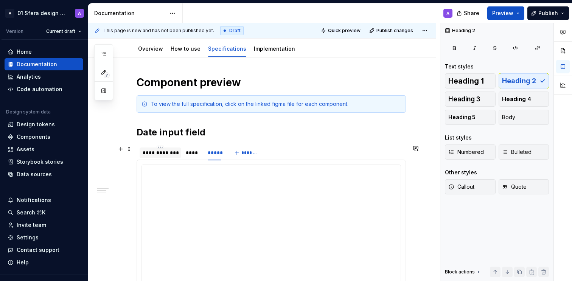
click at [172, 148] on div "**********" at bounding box center [161, 152] width 42 height 11
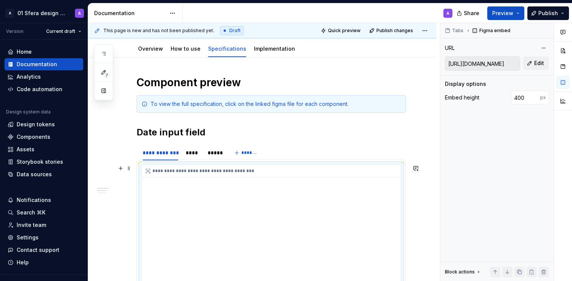
click at [263, 206] on div "**********" at bounding box center [271, 240] width 259 height 151
click at [549, 61] on div "Tabs Figma embed URL [URL][DOMAIN_NAME] Edit Display options Embed height 400 p…" at bounding box center [496, 152] width 113 height 258
click at [544, 57] on button "Edit" at bounding box center [536, 63] width 26 height 14
click at [250, 212] on div "**********" at bounding box center [271, 240] width 259 height 151
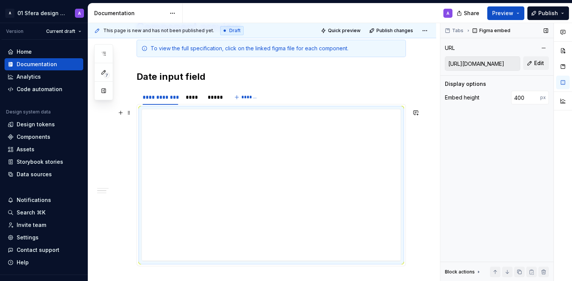
scroll to position [128, 0]
click at [542, 60] on span "Edit" at bounding box center [539, 63] width 10 height 8
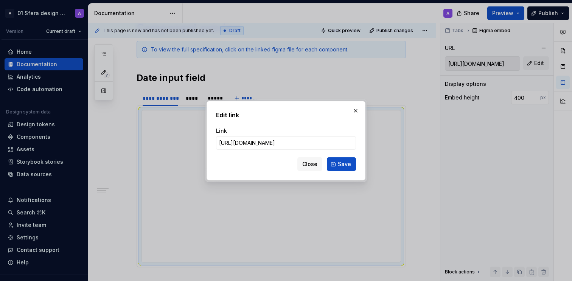
scroll to position [0, 193]
type input "[URL][DOMAIN_NAME]"
click at [349, 164] on span "Save" at bounding box center [344, 164] width 13 height 8
type input "[URL][DOMAIN_NAME]"
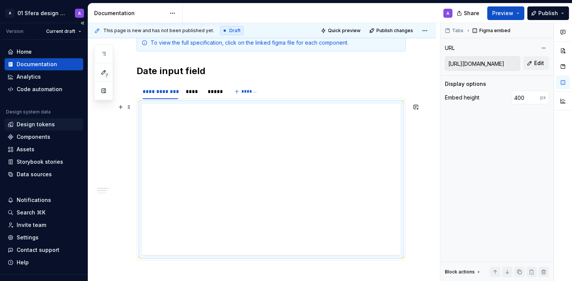
scroll to position [138, 0]
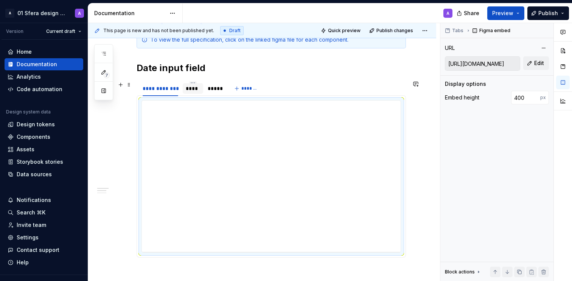
click at [190, 87] on div "****" at bounding box center [193, 89] width 14 height 8
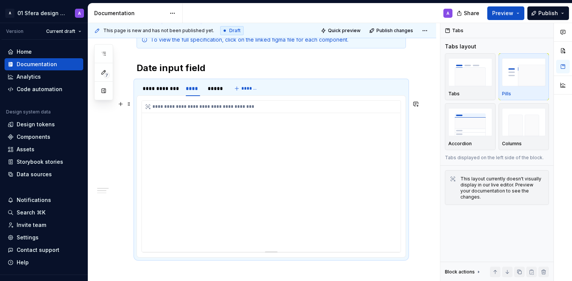
click at [275, 188] on div "**********" at bounding box center [271, 176] width 259 height 151
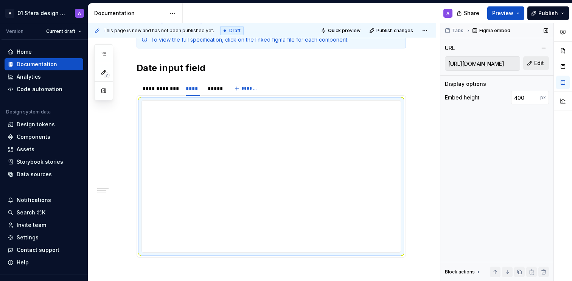
click at [530, 65] on button "Edit" at bounding box center [536, 63] width 26 height 14
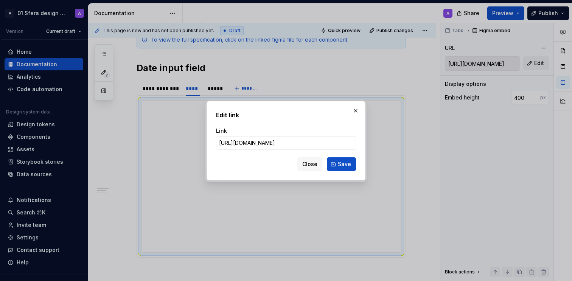
scroll to position [0, 193]
type input "[URL][DOMAIN_NAME]"
click at [340, 164] on span "Save" at bounding box center [344, 164] width 13 height 8
type input "[URL][DOMAIN_NAME]"
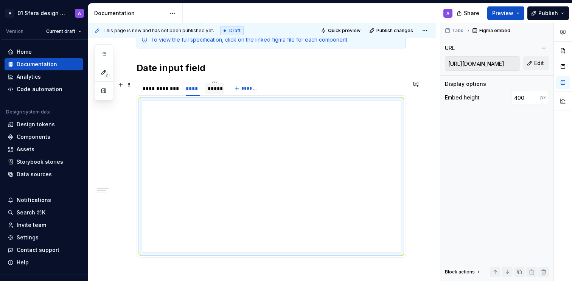
click at [210, 90] on div "*****" at bounding box center [215, 89] width 14 height 8
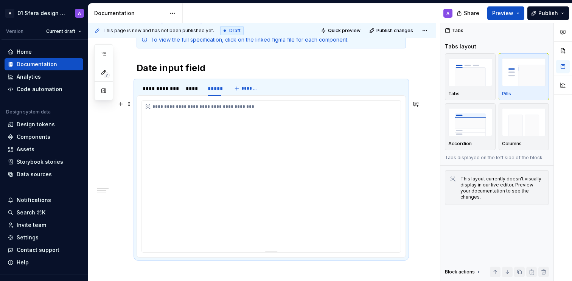
click at [269, 138] on div "**********" at bounding box center [271, 176] width 259 height 151
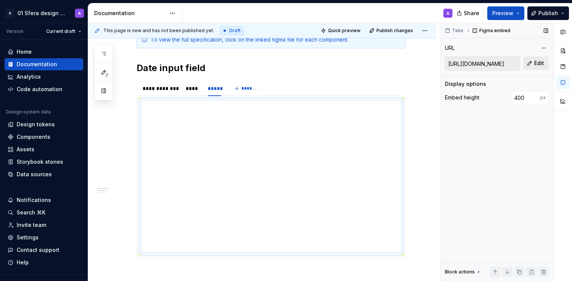
click at [541, 63] on span "Edit" at bounding box center [539, 63] width 10 height 8
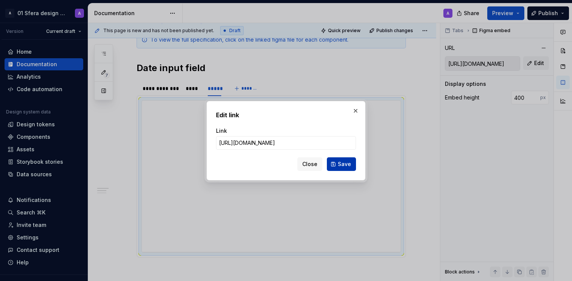
scroll to position [0, 192]
type input "[URL][DOMAIN_NAME]"
click at [339, 164] on span "Save" at bounding box center [344, 164] width 13 height 8
type input "[URL][DOMAIN_NAME]"
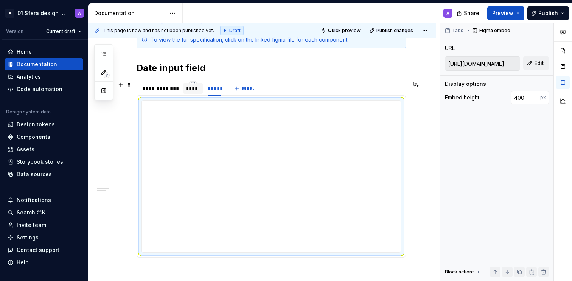
click at [189, 92] on div "****" at bounding box center [193, 89] width 14 height 8
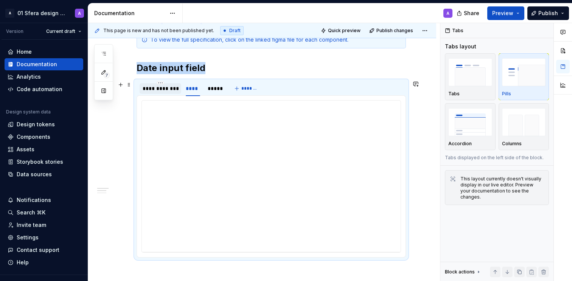
click at [157, 92] on div "**********" at bounding box center [161, 89] width 36 height 8
click at [188, 90] on div "****" at bounding box center [193, 89] width 14 height 8
click at [214, 89] on div "*****" at bounding box center [215, 89] width 14 height 8
click at [157, 91] on div "**********" at bounding box center [161, 89] width 36 height 8
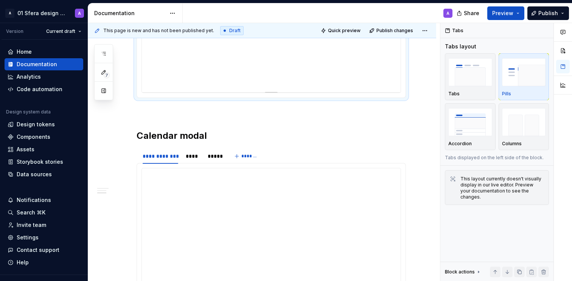
scroll to position [149, 0]
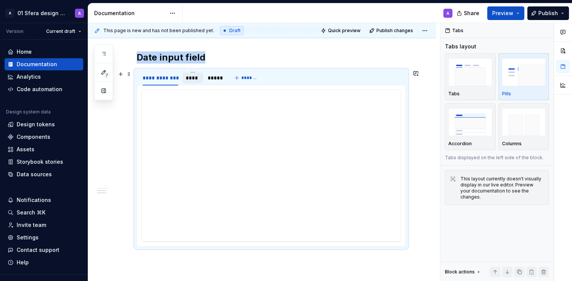
click at [193, 80] on div "****" at bounding box center [193, 78] width 14 height 8
click at [215, 80] on div "*****" at bounding box center [215, 78] width 14 height 8
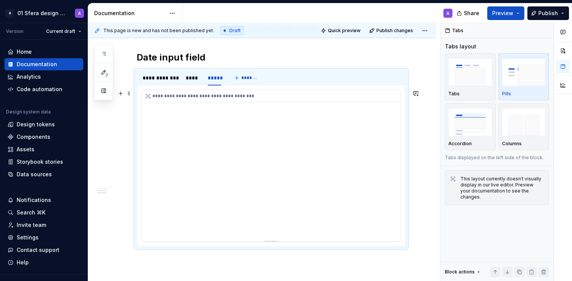
click at [294, 155] on div "**********" at bounding box center [271, 165] width 259 height 151
click at [155, 79] on div "**********" at bounding box center [161, 78] width 36 height 8
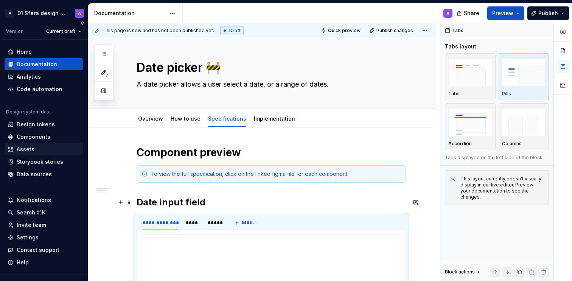
scroll to position [0, 0]
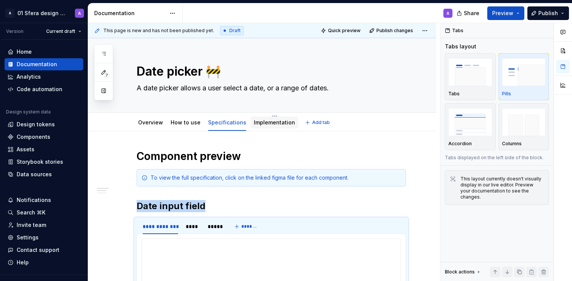
click at [254, 121] on link "Implementation" at bounding box center [274, 122] width 41 height 6
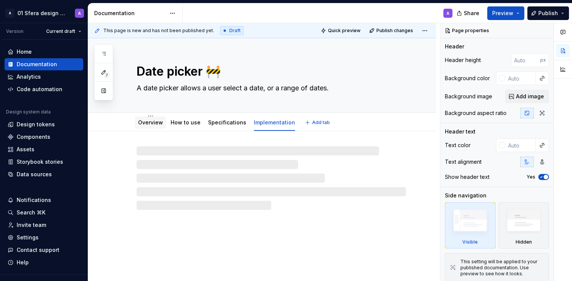
click at [144, 125] on link "Overview" at bounding box center [150, 122] width 25 height 6
click at [502, 14] on span "Preview" at bounding box center [502, 13] width 21 height 8
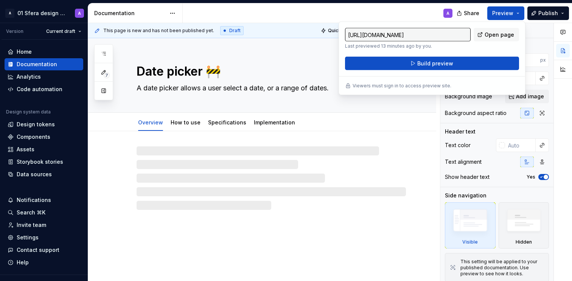
click at [416, 13] on div "A" at bounding box center [321, 13] width 276 height 20
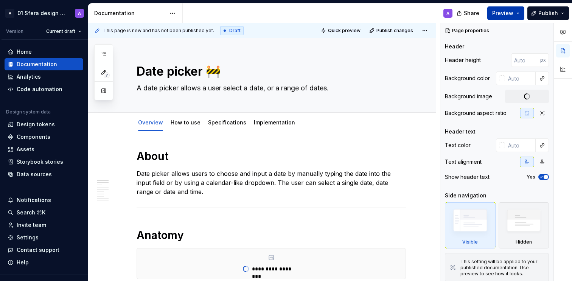
click at [502, 14] on span "Preview" at bounding box center [502, 13] width 21 height 8
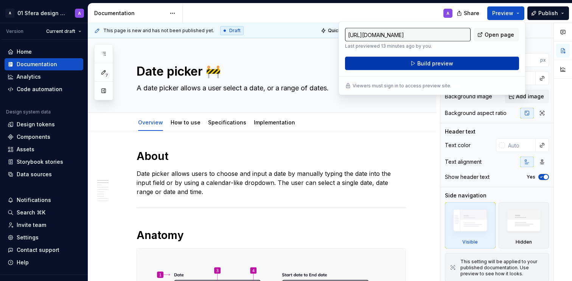
click at [445, 62] on span "Build preview" at bounding box center [435, 64] width 36 height 8
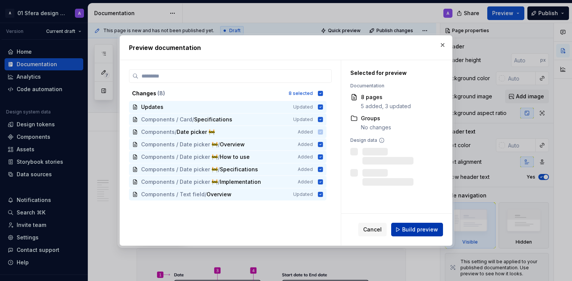
click at [419, 232] on span "Build preview" at bounding box center [420, 230] width 36 height 8
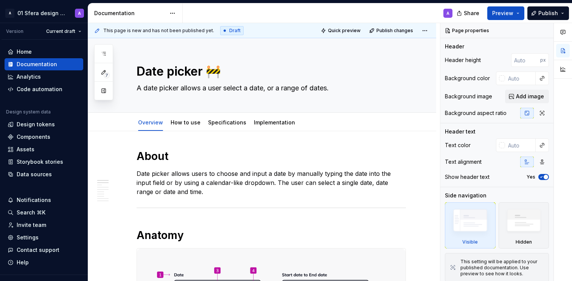
click at [562, 138] on div at bounding box center [563, 152] width 18 height 258
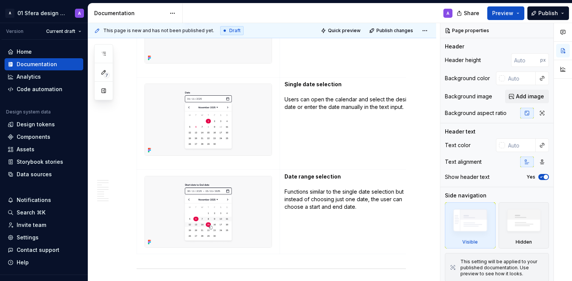
scroll to position [818, 0]
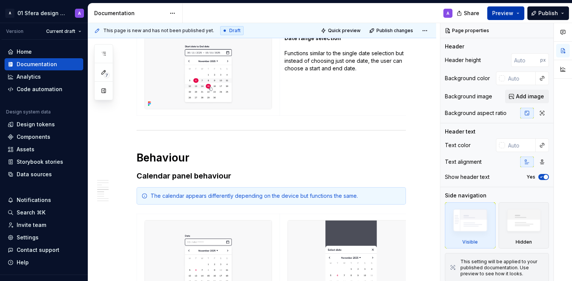
click at [522, 13] on button "Preview" at bounding box center [505, 13] width 37 height 14
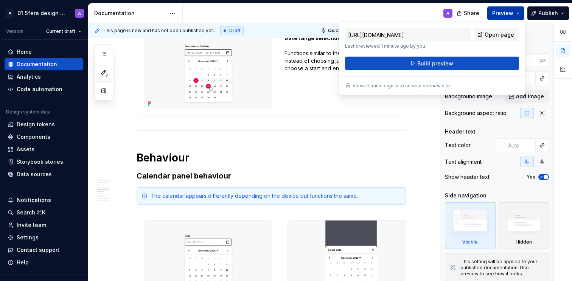
click at [518, 12] on button "Preview" at bounding box center [505, 13] width 37 height 14
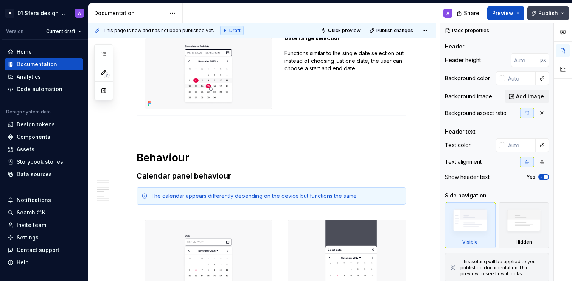
click at [562, 16] on button "Publish" at bounding box center [548, 13] width 42 height 14
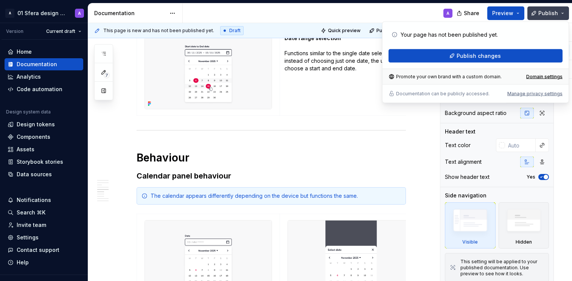
click at [562, 16] on button "Publish" at bounding box center [548, 13] width 42 height 14
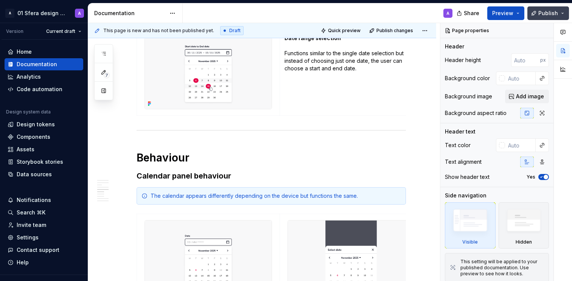
click at [559, 17] on button "Publish" at bounding box center [548, 13] width 42 height 14
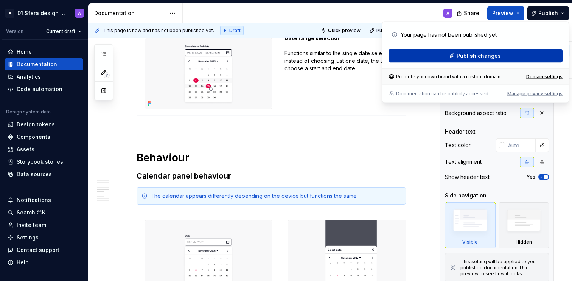
click at [489, 54] on span "Publish changes" at bounding box center [478, 56] width 44 height 8
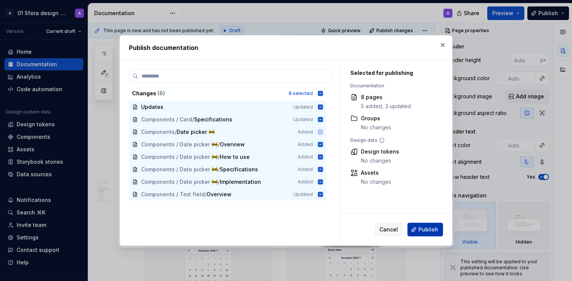
click at [422, 236] on button "Publish" at bounding box center [425, 230] width 36 height 14
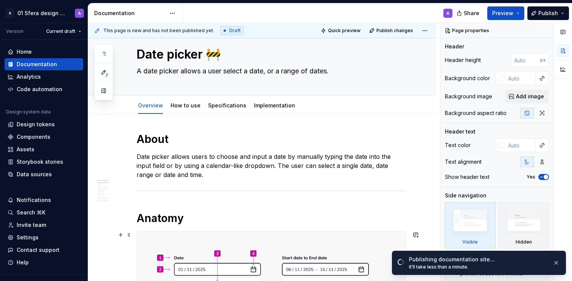
scroll to position [0, 0]
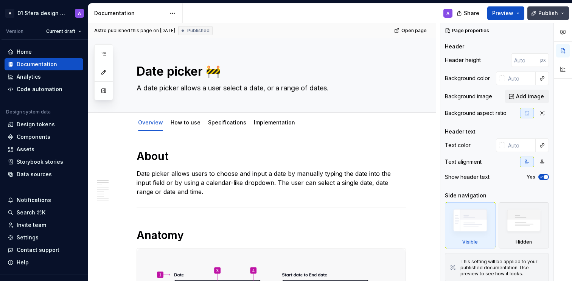
click at [537, 13] on button "Publish" at bounding box center [548, 13] width 42 height 14
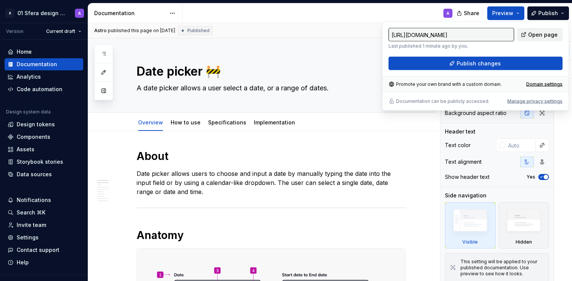
click at [541, 37] on span "Open page" at bounding box center [542, 35] width 29 height 8
click at [337, 11] on div "A" at bounding box center [321, 13] width 276 height 20
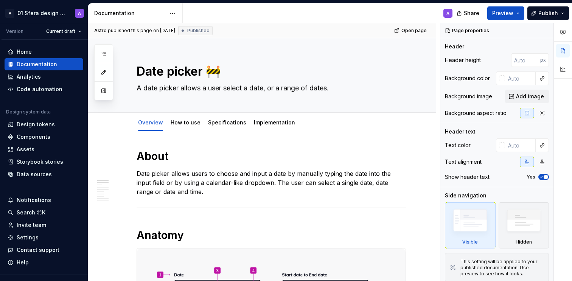
click at [267, 15] on div "A" at bounding box center [321, 13] width 276 height 20
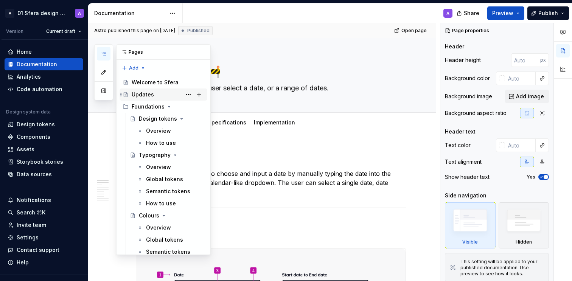
click at [158, 93] on div "Updates" at bounding box center [168, 94] width 73 height 11
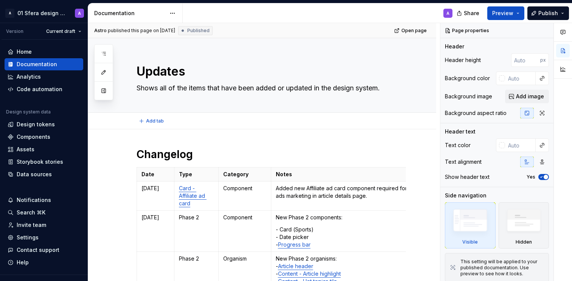
type textarea "*"
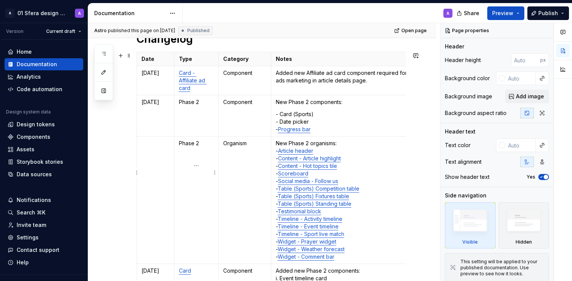
scroll to position [137, 0]
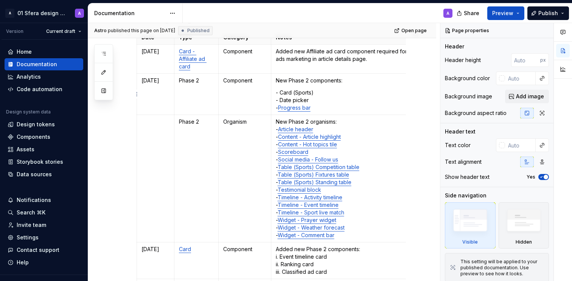
click at [298, 102] on p "- Card (Sports) - Date picker - Progress bar" at bounding box center [346, 100] width 140 height 23
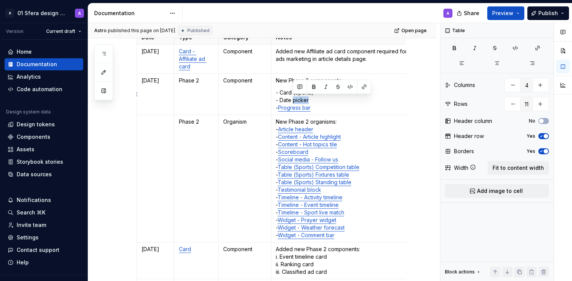
click at [298, 102] on p "- Card (Sports) - Date picker - Progress bar" at bounding box center [346, 100] width 140 height 23
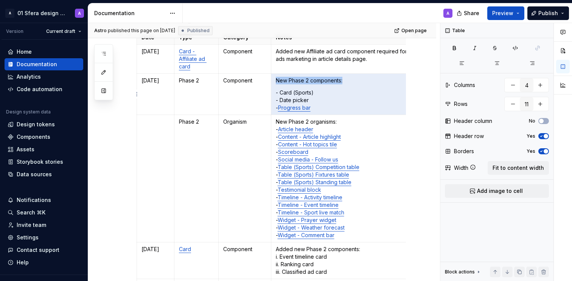
click at [293, 99] on p "- Card (Sports) - Date picker - Progress bar" at bounding box center [346, 100] width 140 height 23
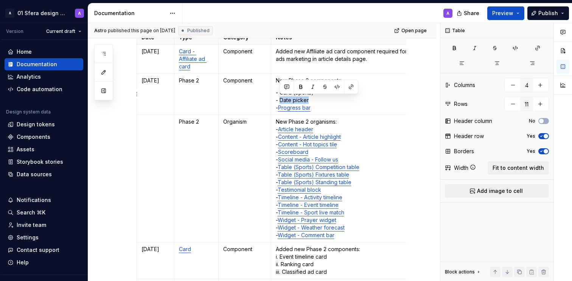
drag, startPoint x: 280, startPoint y: 100, endPoint x: 313, endPoint y: 100, distance: 32.9
click at [313, 100] on p "- Card (Sports) - Date picker - Progress bar" at bounding box center [346, 100] width 140 height 23
click at [351, 85] on button "button" at bounding box center [351, 87] width 11 height 11
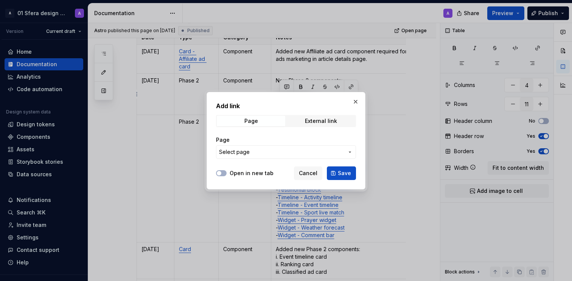
click at [251, 172] on label "Open in new tab" at bounding box center [252, 173] width 44 height 8
click at [227, 172] on button "Open in new tab" at bounding box center [221, 173] width 11 height 6
click at [260, 153] on span "Select page" at bounding box center [281, 152] width 125 height 8
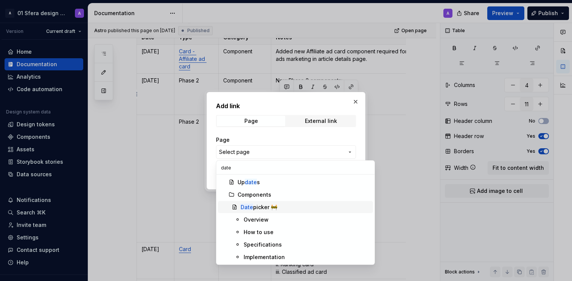
type input "date"
click at [272, 206] on div "Date picker 🚧" at bounding box center [258, 207] width 37 height 8
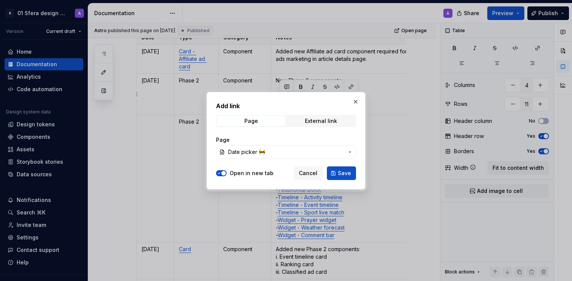
click at [337, 175] on button "Save" at bounding box center [341, 173] width 29 height 14
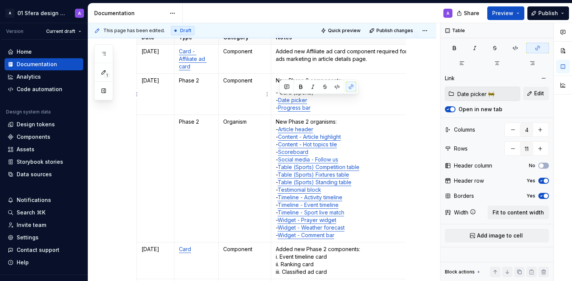
click at [244, 89] on td "Component" at bounding box center [244, 94] width 53 height 41
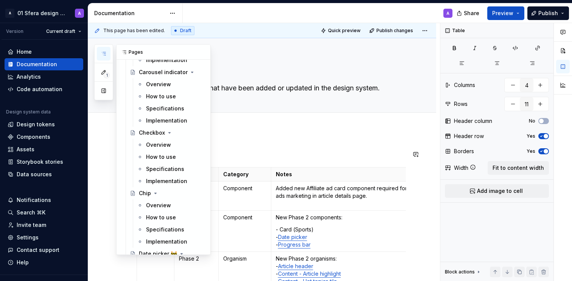
scroll to position [987, 0]
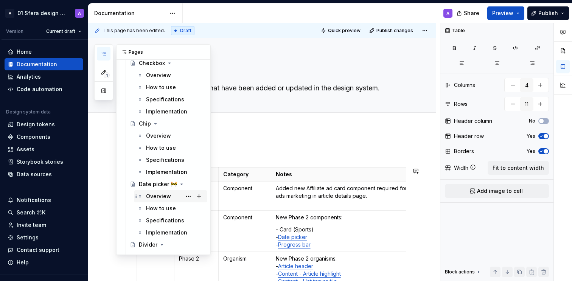
click at [153, 197] on div "Overview" at bounding box center [158, 196] width 25 height 8
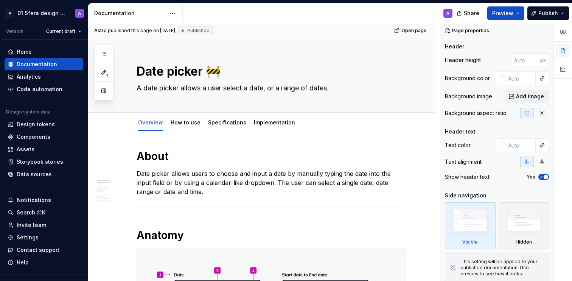
click at [279, 14] on div "A" at bounding box center [321, 13] width 276 height 20
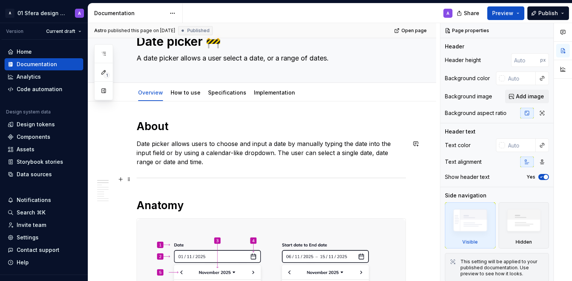
scroll to position [65, 0]
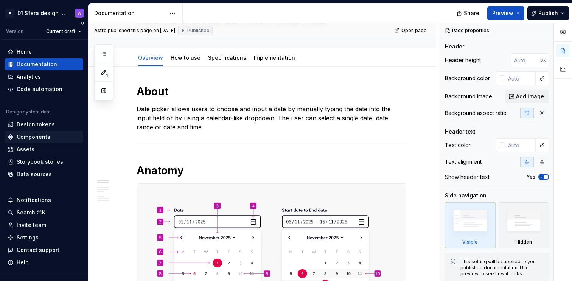
type textarea "*"
